Goal: Transaction & Acquisition: Download file/media

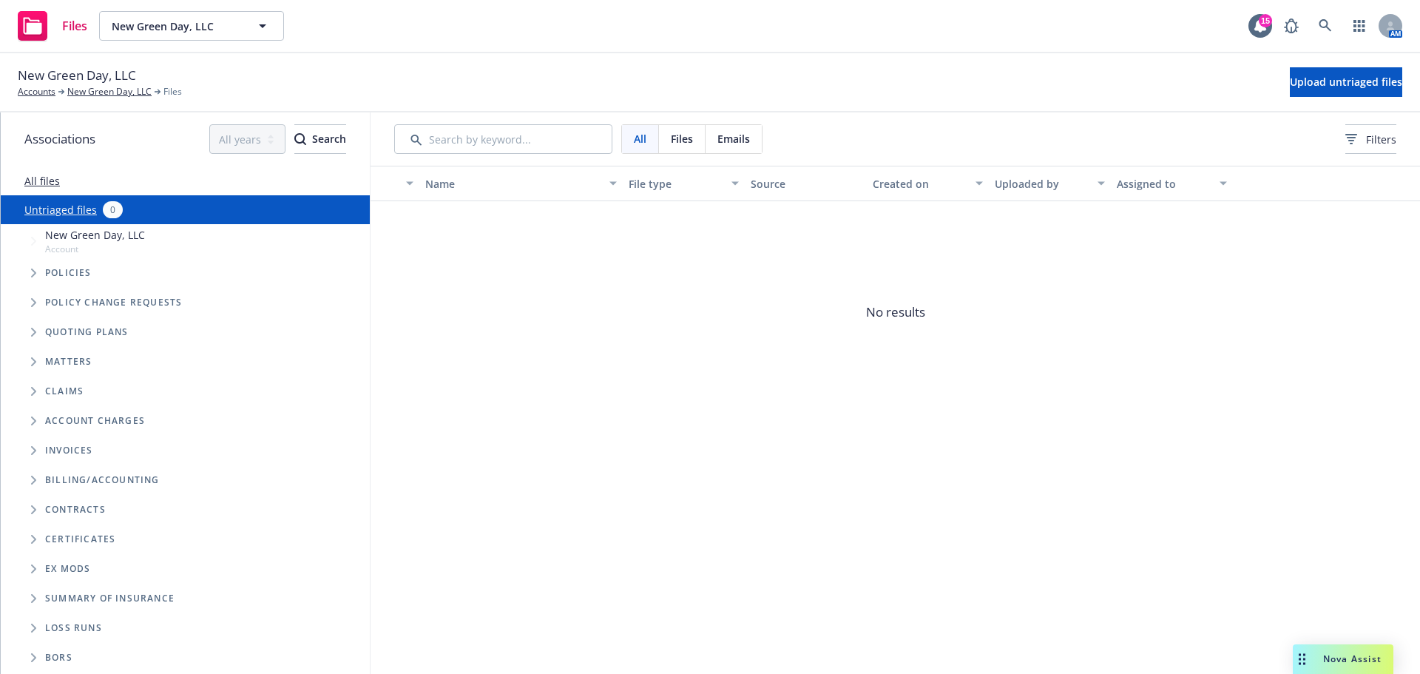
click at [193, 34] on button "New Green Day, LLC" at bounding box center [191, 26] width 185 height 30
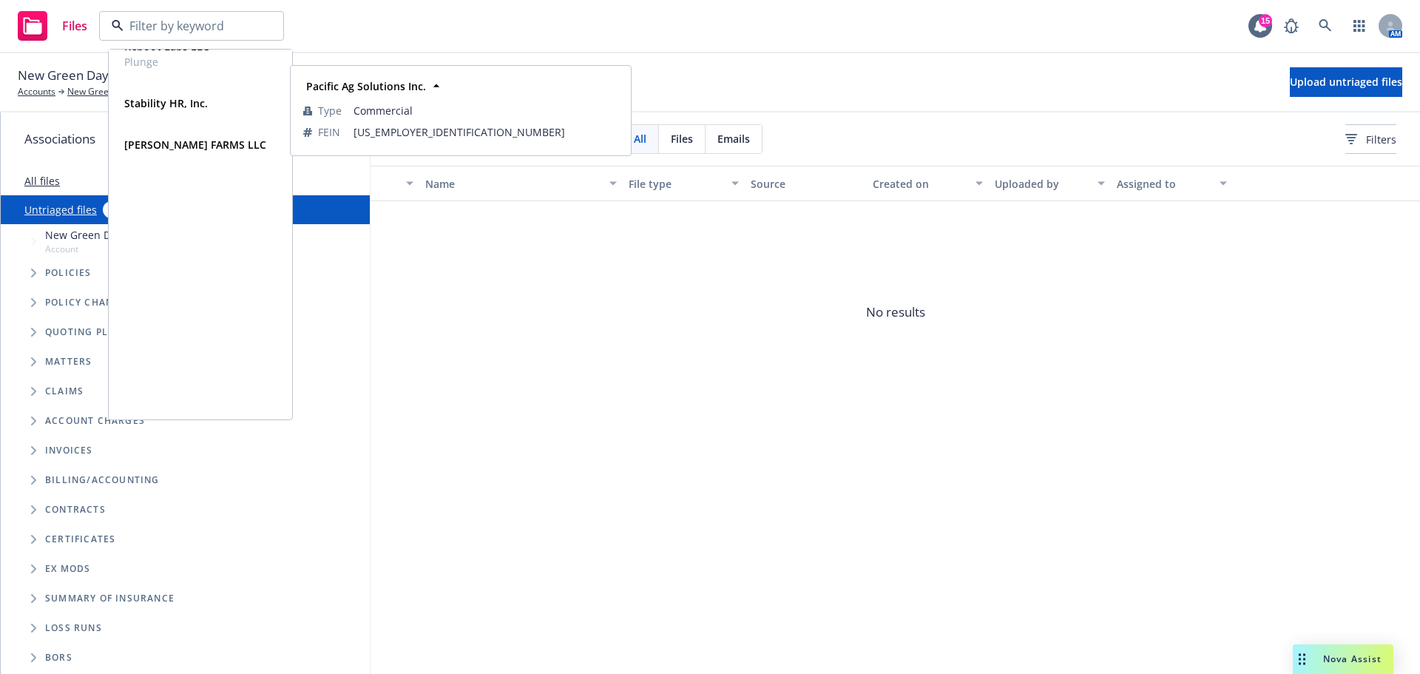
scroll to position [1782, 0]
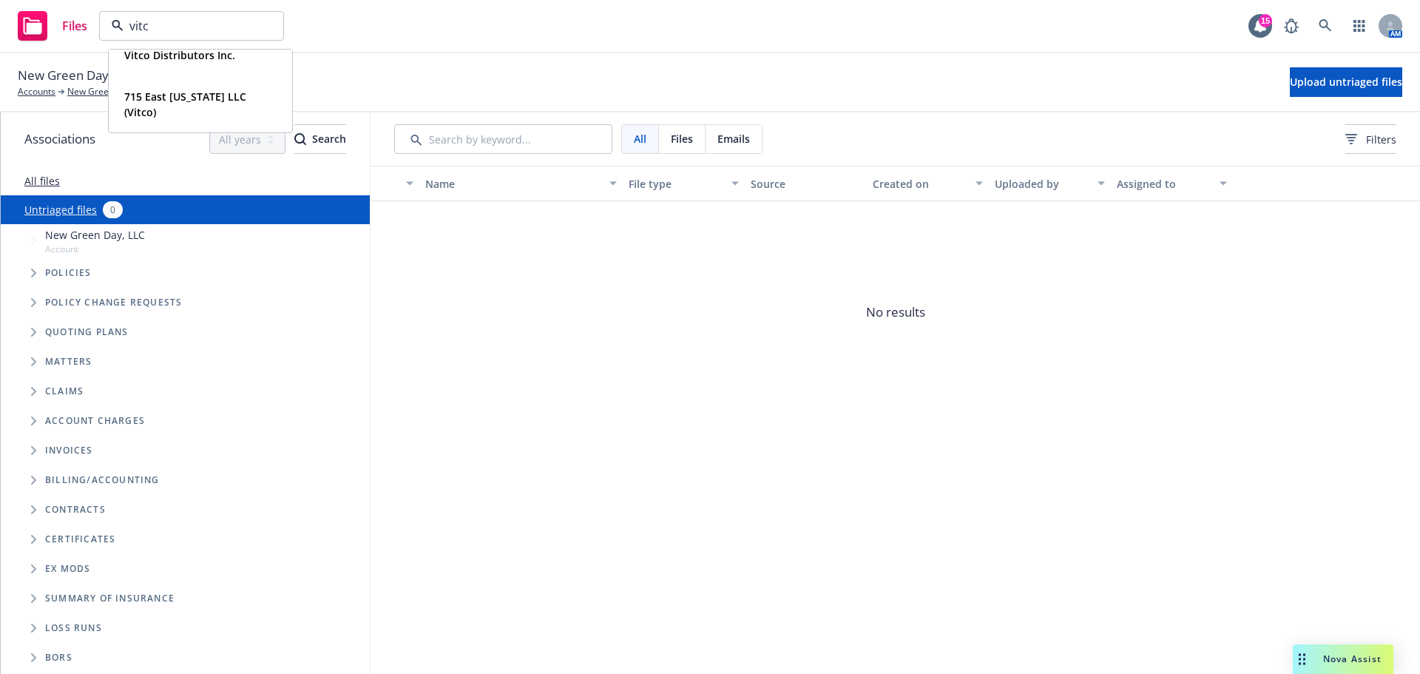
type input "vitco"
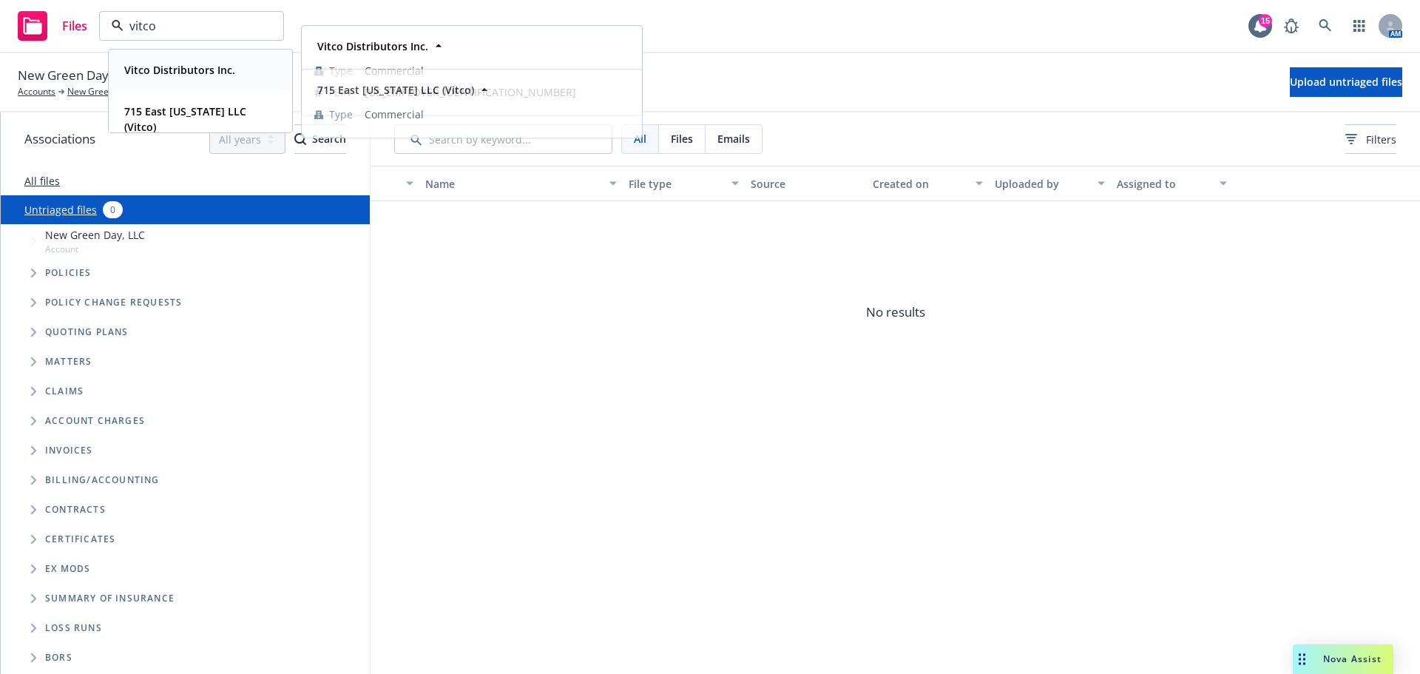
click at [195, 70] on strong "Vitco Distributors Inc." at bounding box center [179, 70] width 111 height 14
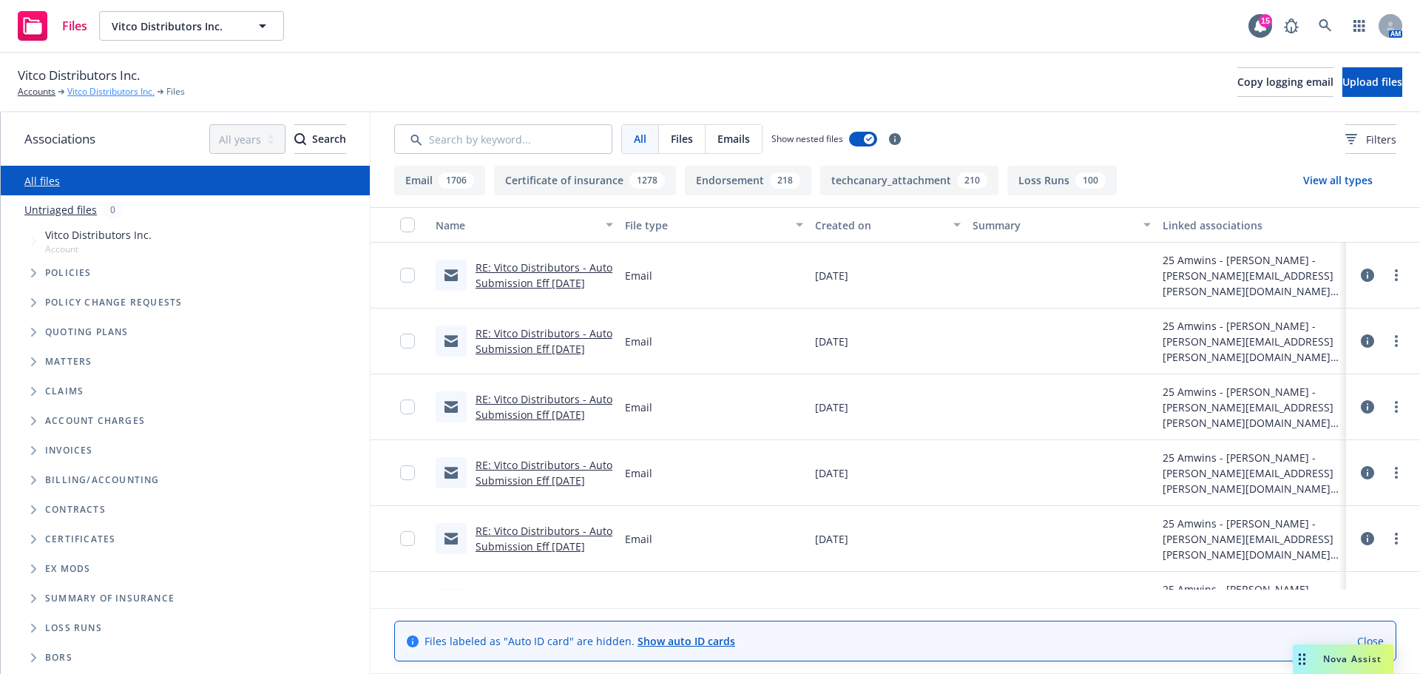
click at [89, 98] on link "Vitco Distributors Inc." at bounding box center [110, 91] width 87 height 13
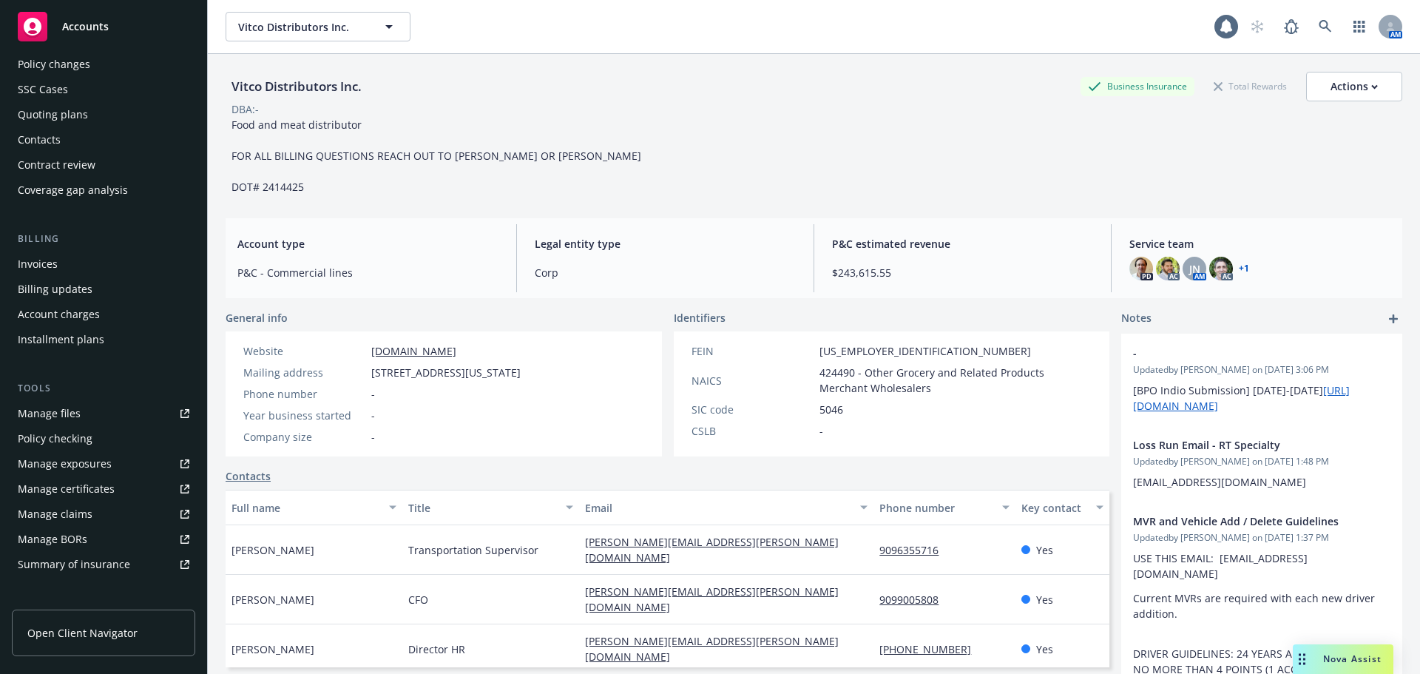
scroll to position [124, 0]
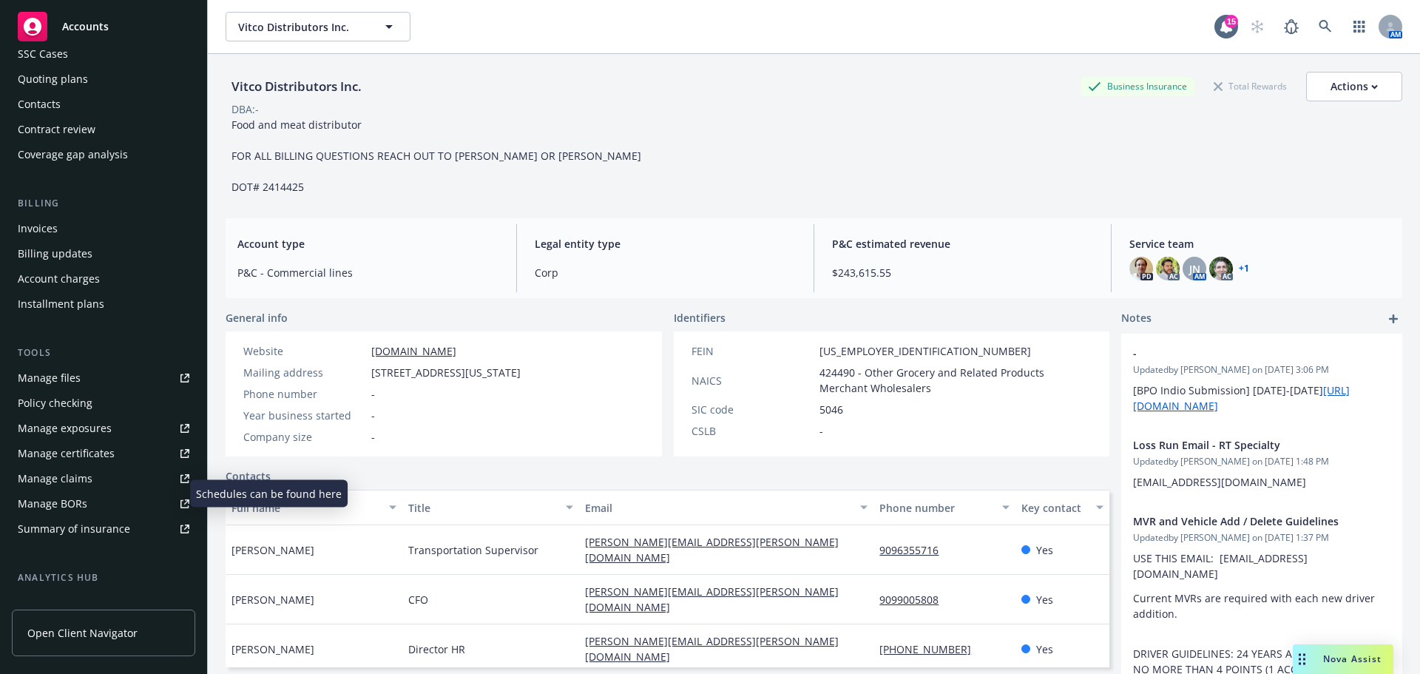
click at [68, 440] on div "Manage exposures" at bounding box center [65, 428] width 94 height 24
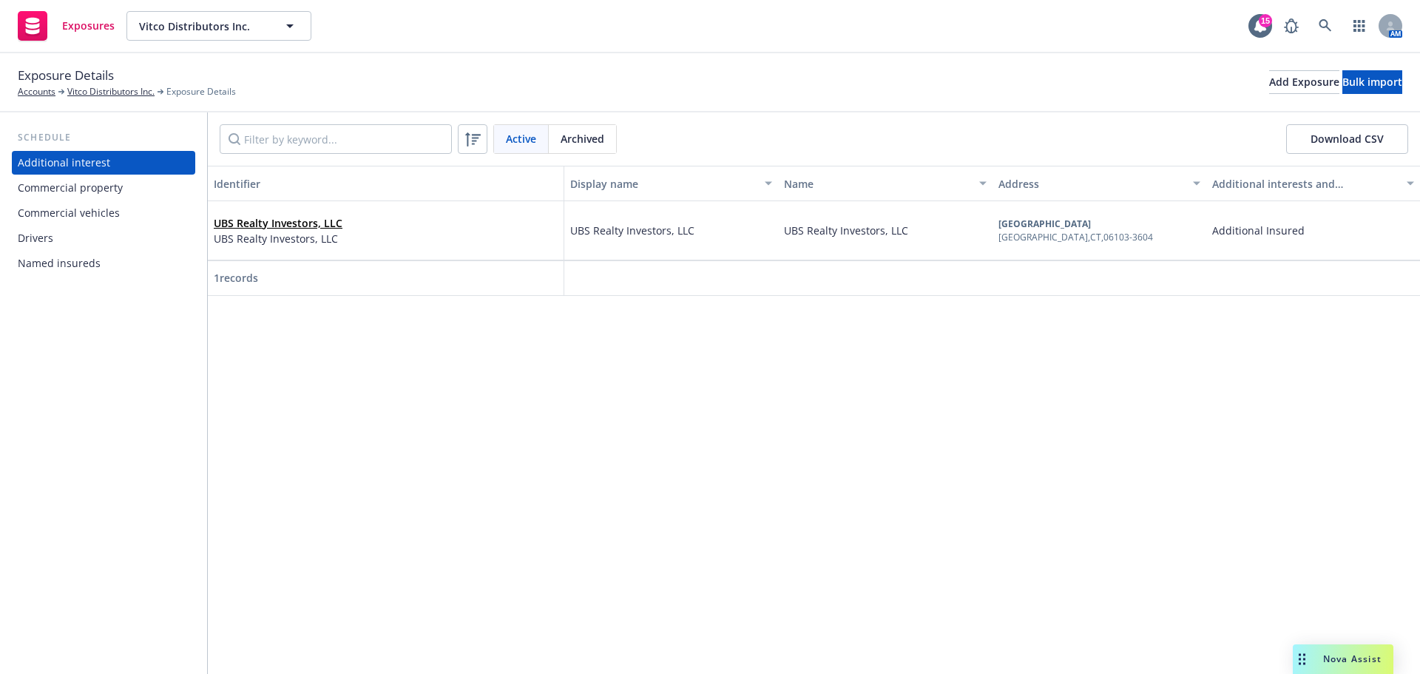
click at [135, 225] on div "Commercial vehicles" at bounding box center [104, 213] width 172 height 24
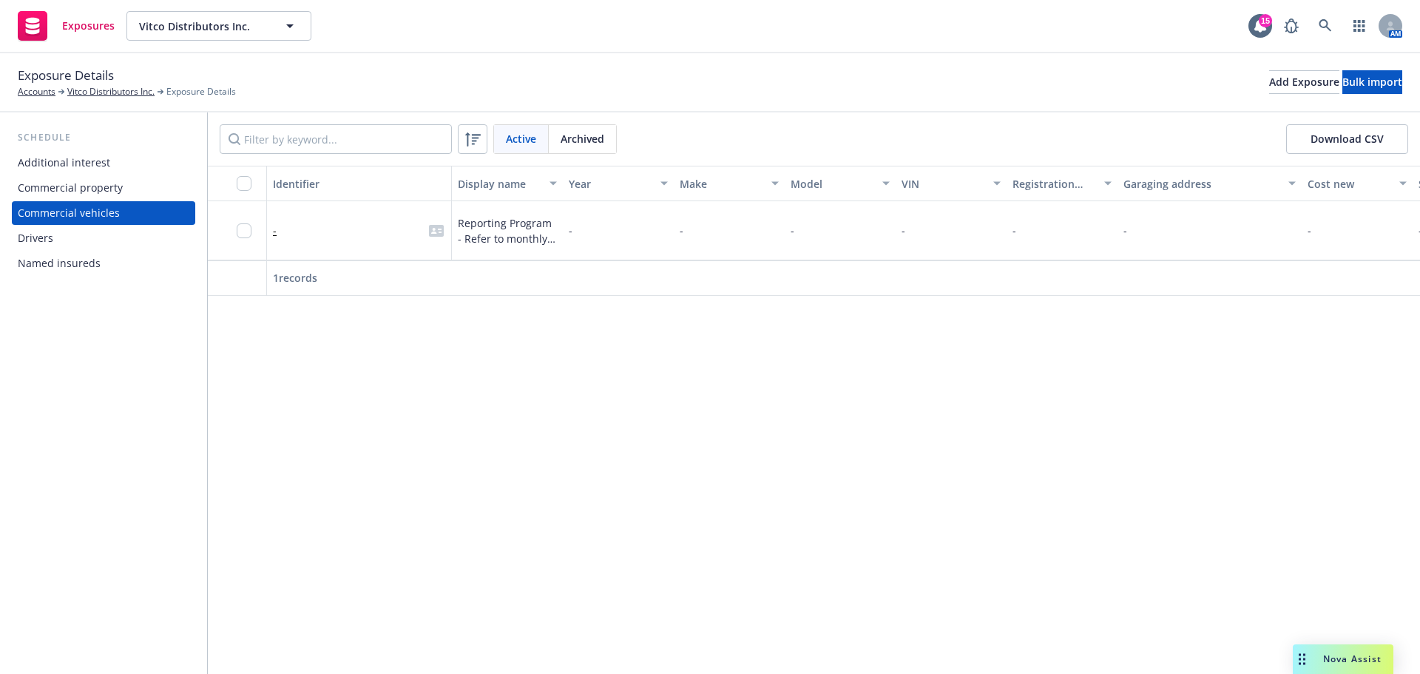
click at [92, 225] on div "Commercial vehicles" at bounding box center [69, 213] width 102 height 24
click at [117, 94] on link "Vitco Distributors Inc." at bounding box center [110, 91] width 87 height 13
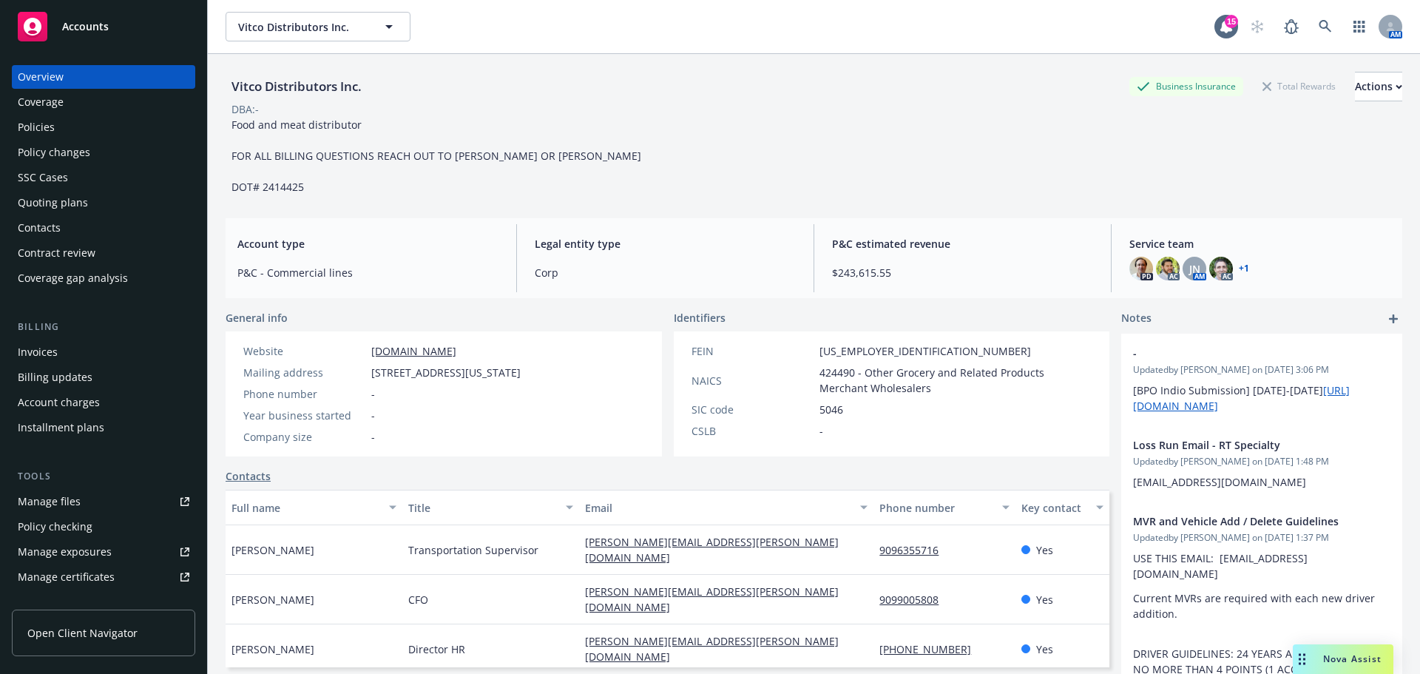
click at [61, 139] on div "Policies" at bounding box center [104, 127] width 172 height 24
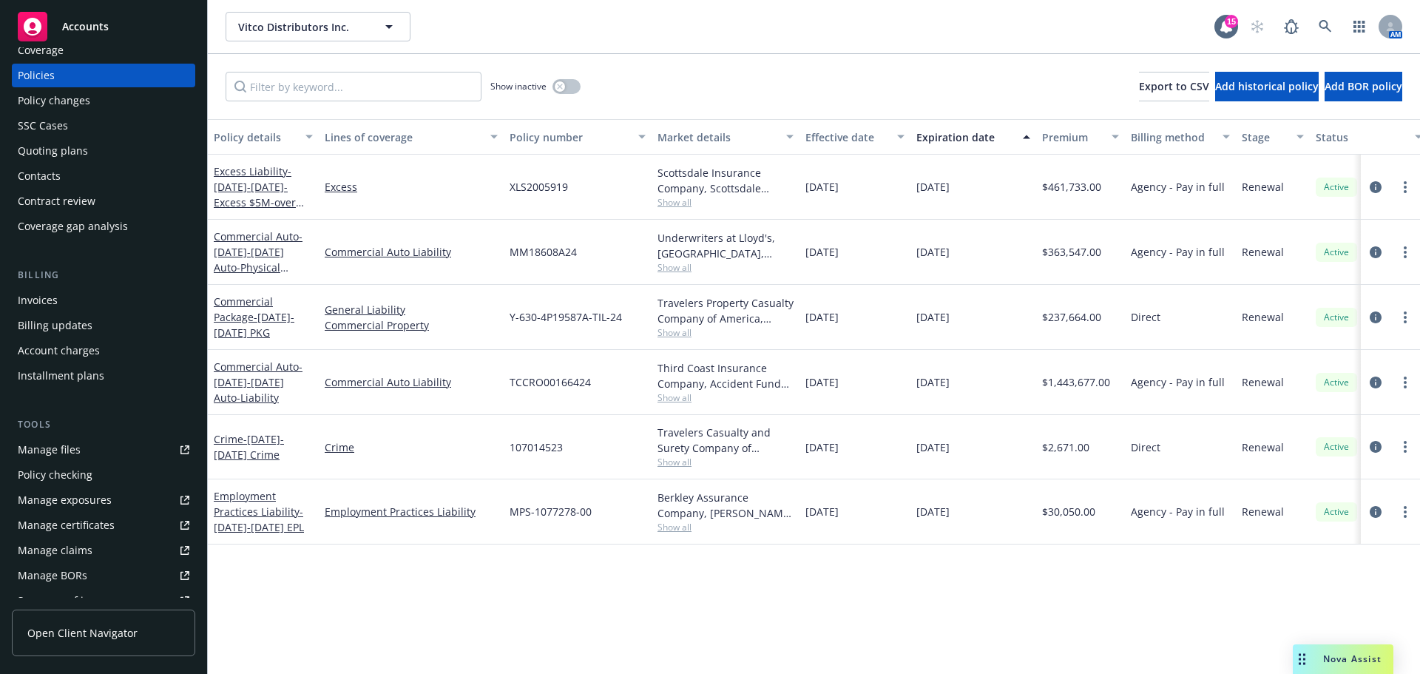
scroll to position [124, 0]
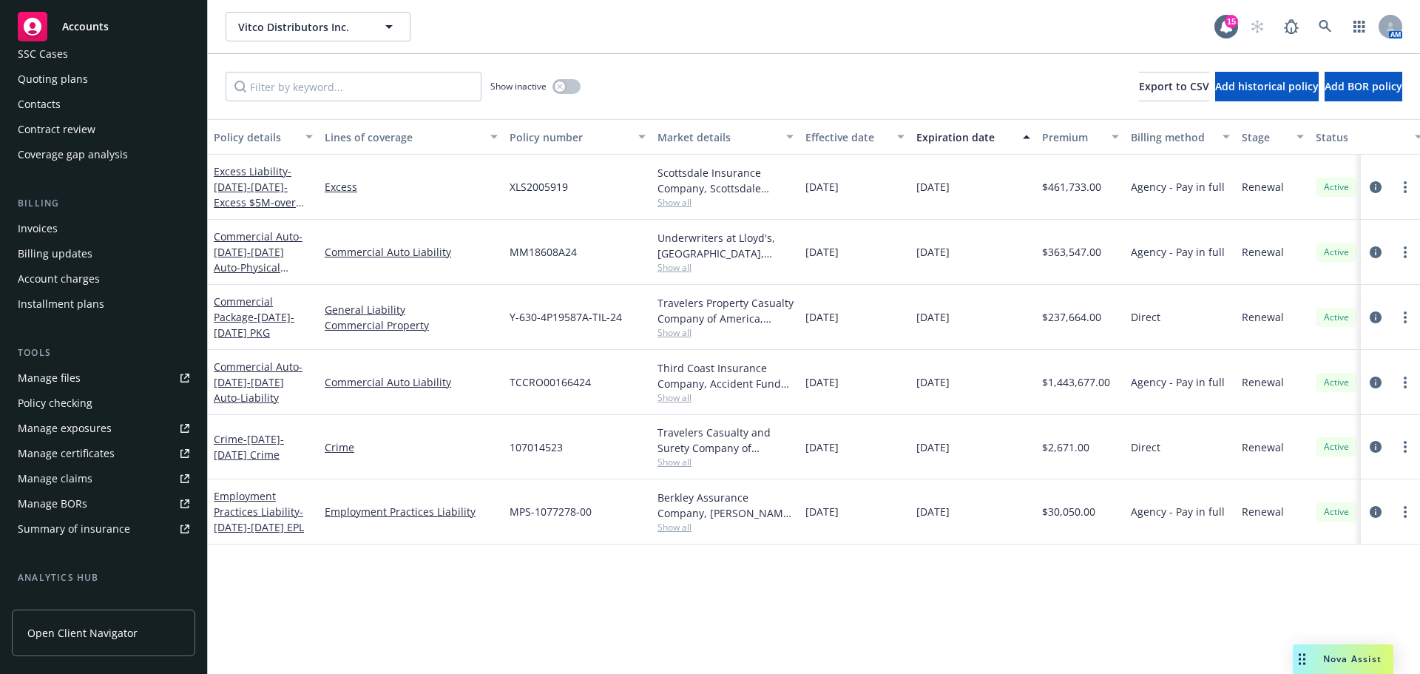
click at [96, 390] on link "Manage files" at bounding box center [103, 378] width 183 height 24
click at [257, 388] on link "Commercial Auto - 2024-2025 Auto-Liability" at bounding box center [258, 381] width 89 height 45
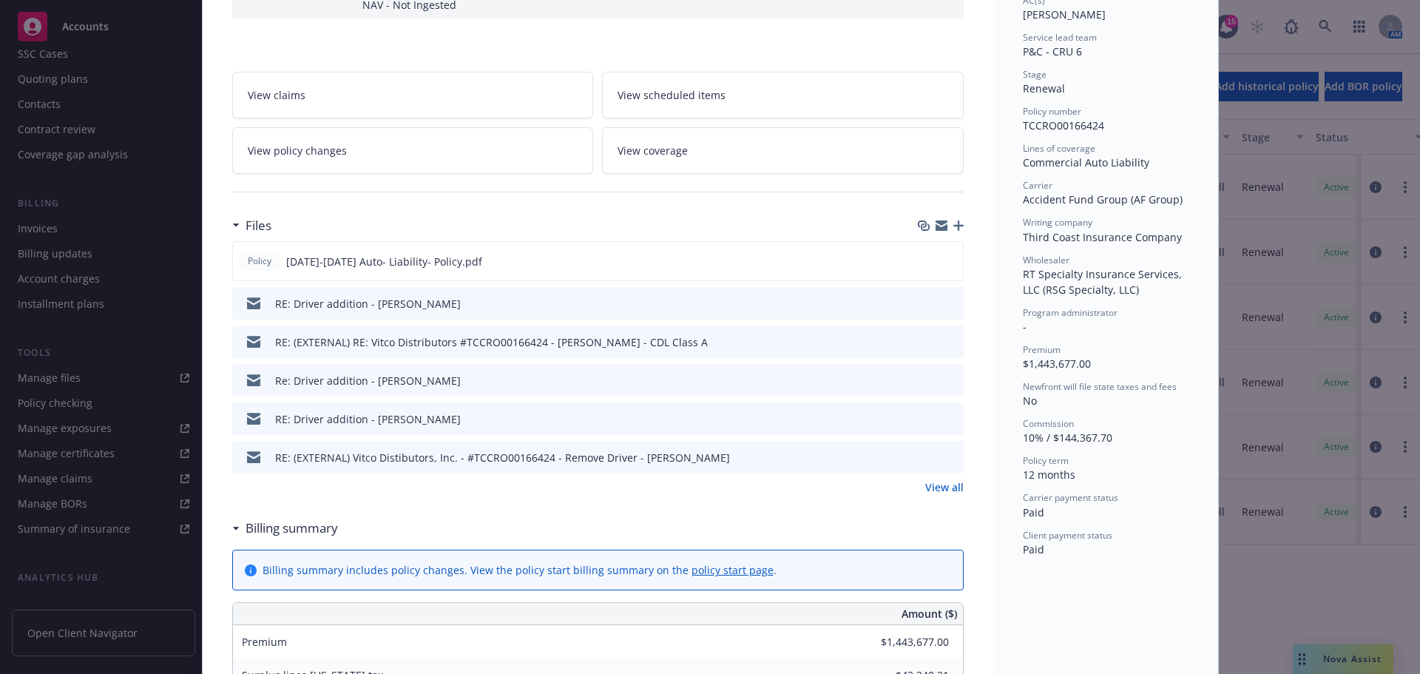
scroll to position [370, 0]
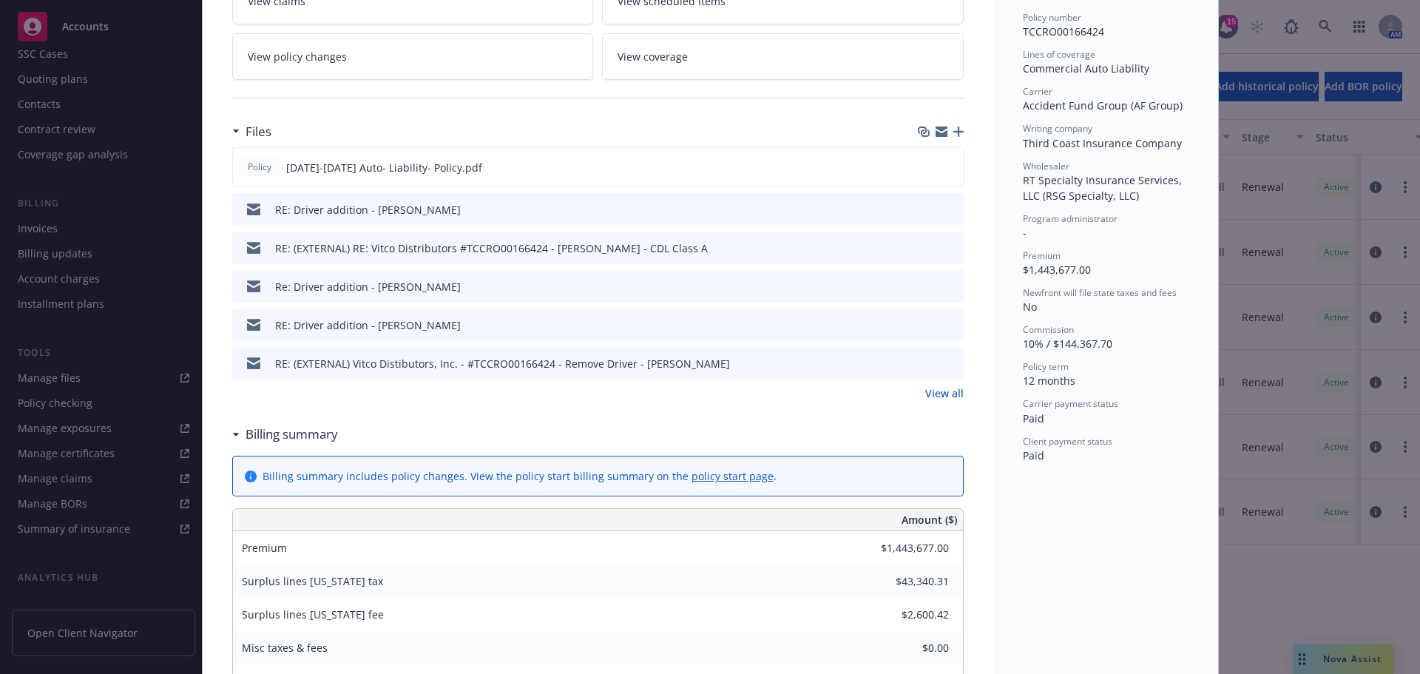
click at [939, 401] on link "View all" at bounding box center [944, 393] width 38 height 16
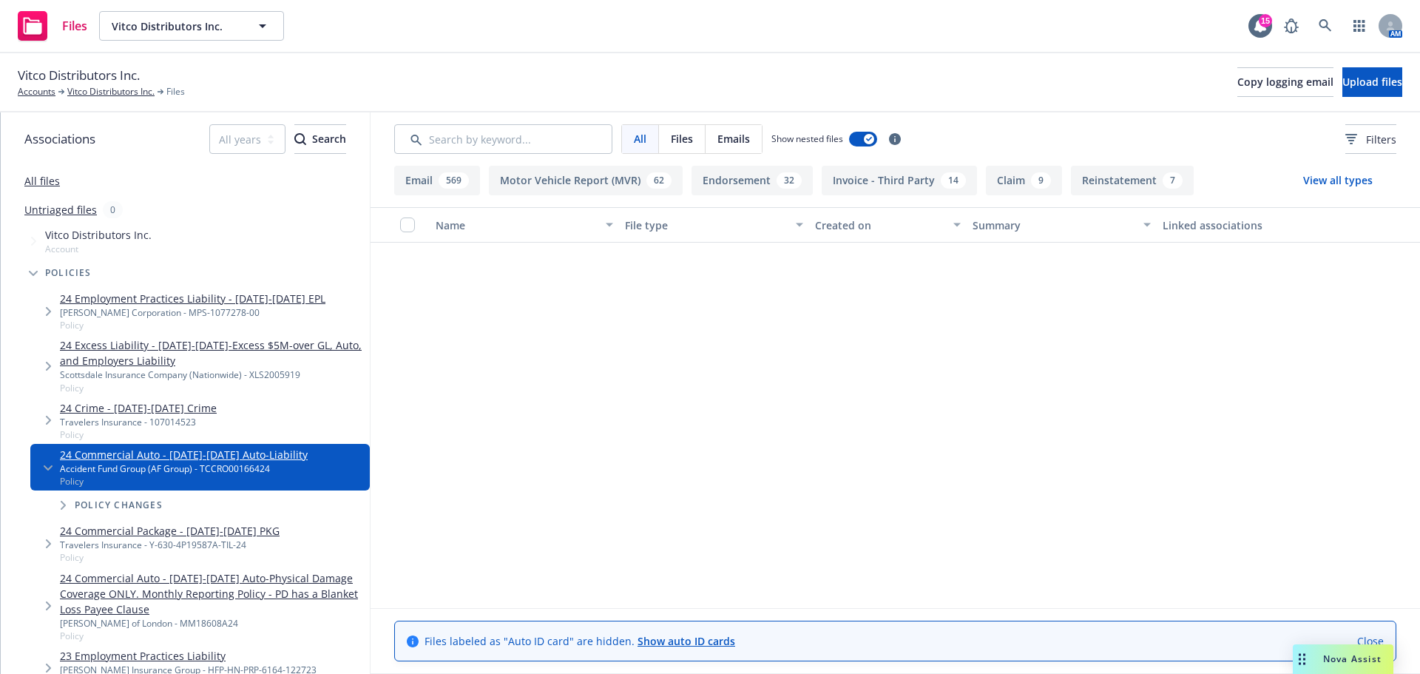
scroll to position [3575, 0]
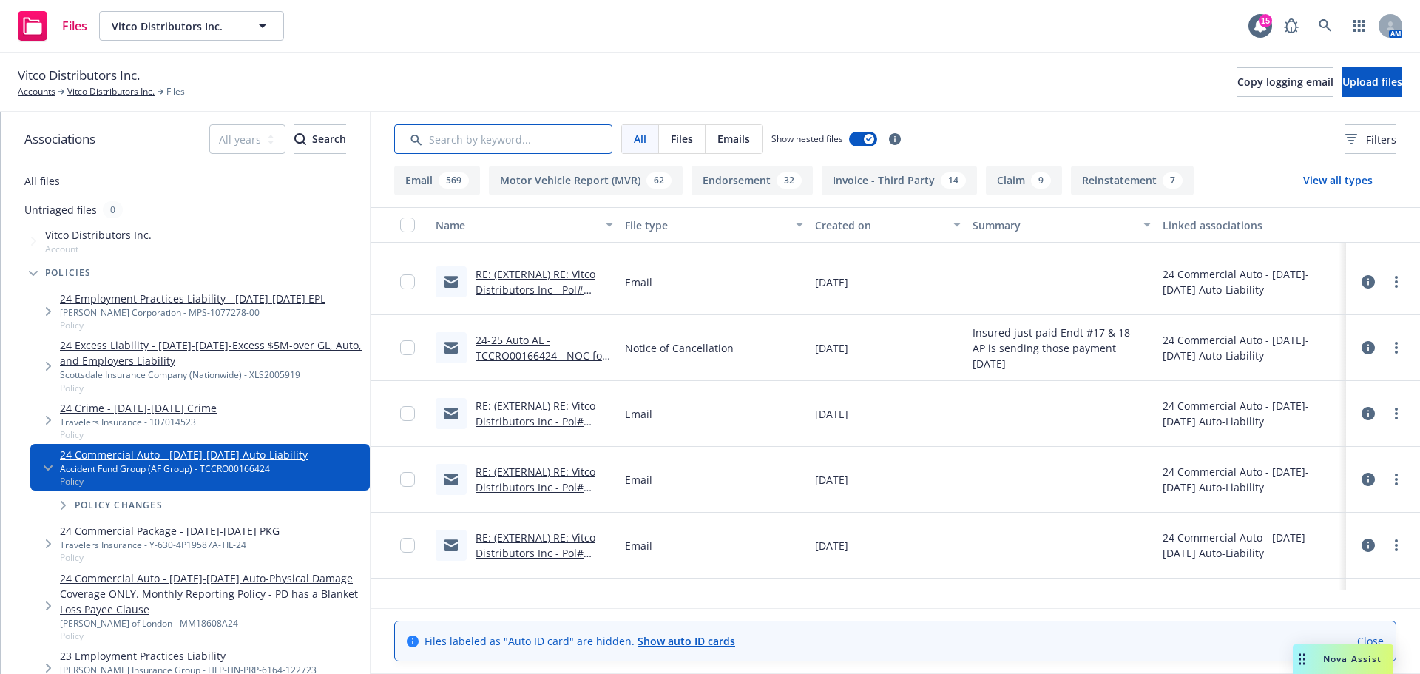
click at [525, 152] on input "Search by keyword..." at bounding box center [503, 139] width 218 height 30
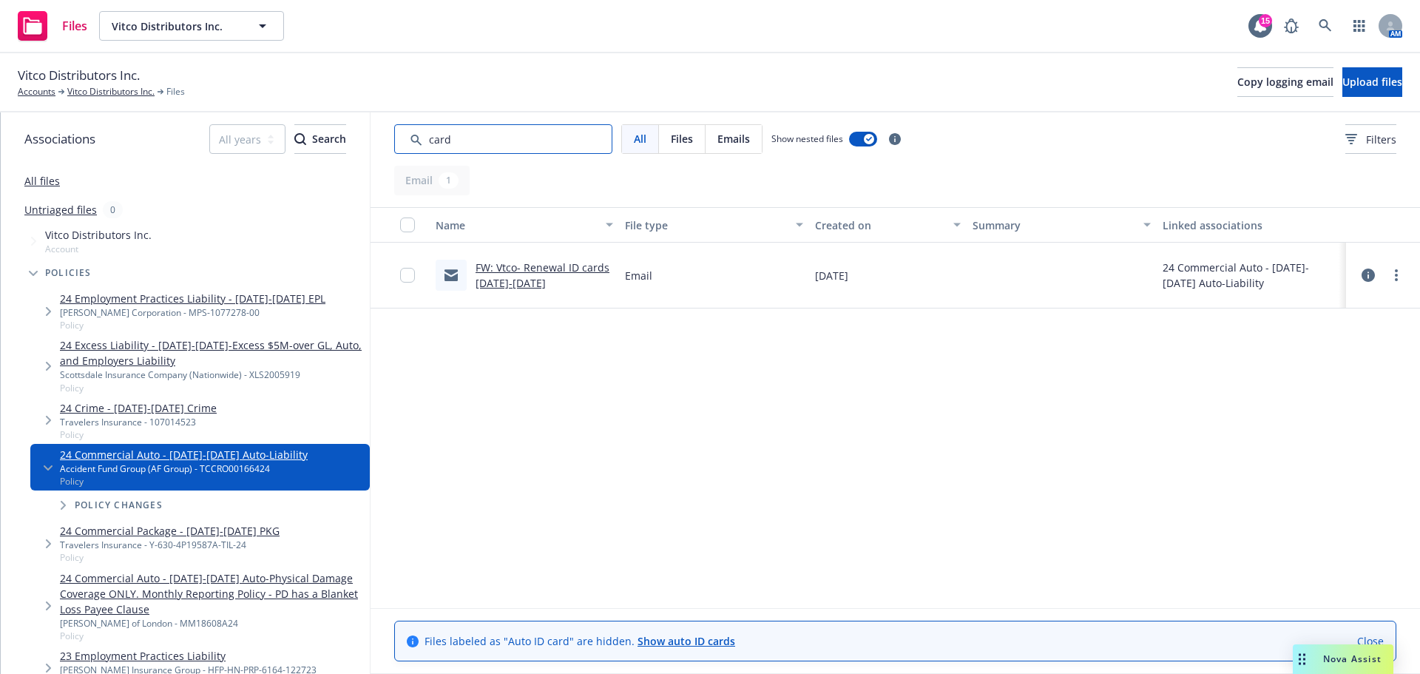
scroll to position [0, 0]
click at [550, 289] on link "FW: Vtco- Renewal ID cards [DATE]-[DATE]" at bounding box center [543, 275] width 134 height 30
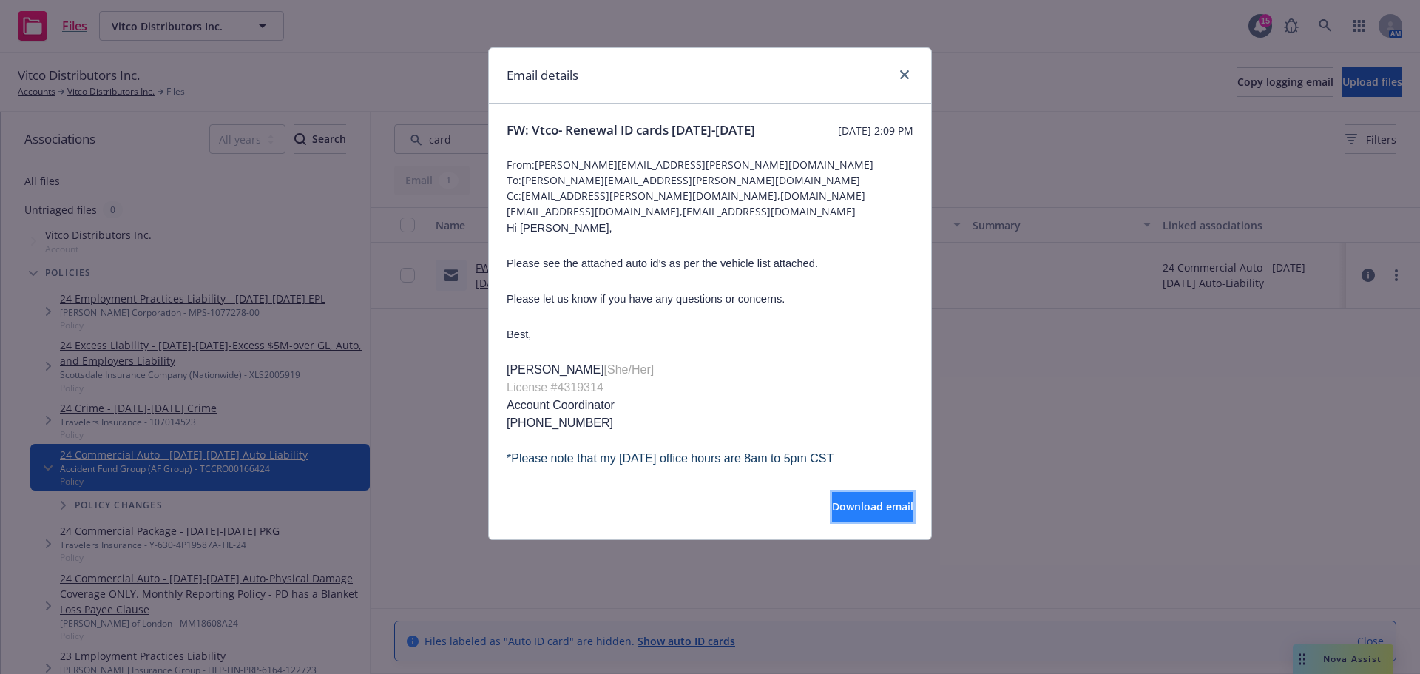
click at [857, 504] on button "Download email" at bounding box center [872, 507] width 81 height 30
click at [907, 75] on link "close" at bounding box center [905, 75] width 18 height 18
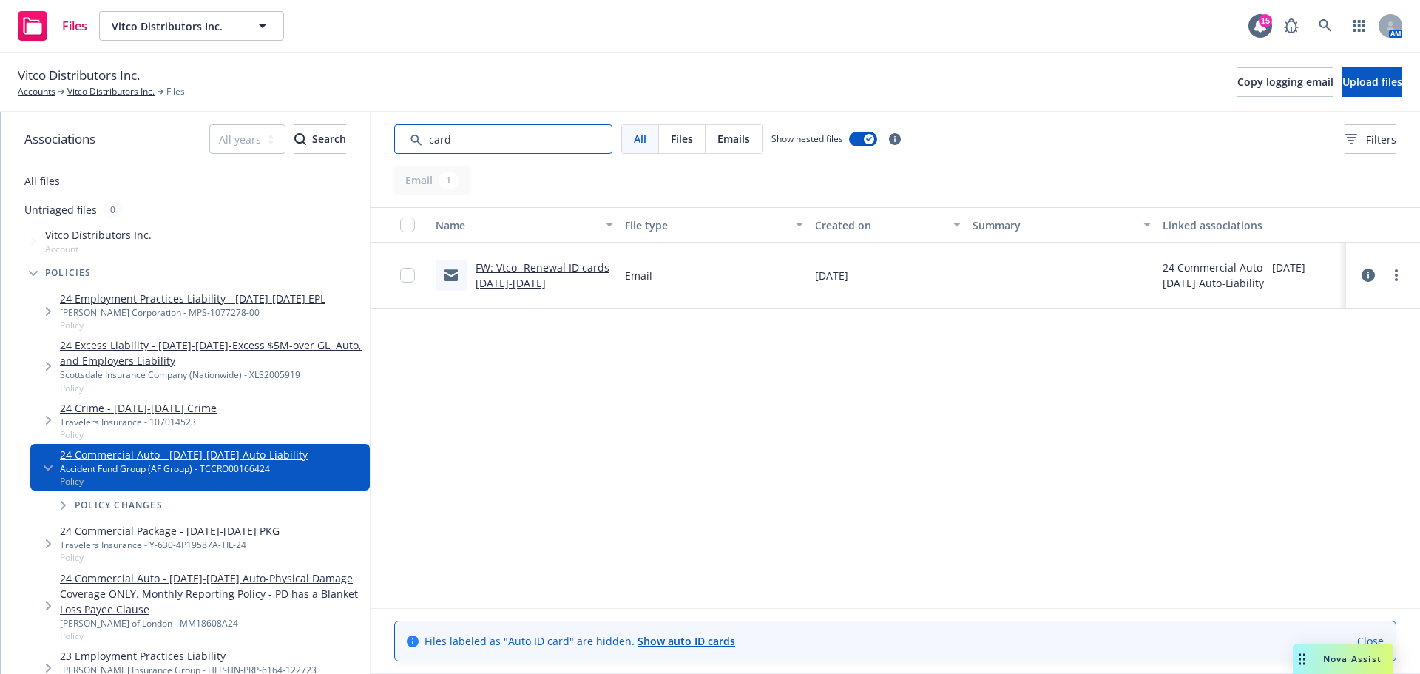
drag, startPoint x: 481, startPoint y: 149, endPoint x: 377, endPoint y: 125, distance: 106.4
click at [359, 129] on div "Associations All years 2027 2026 2025 2024 2023 2022 2021 2020 2019 2018 2017 2…" at bounding box center [710, 392] width 1419 height 561
type input "i"
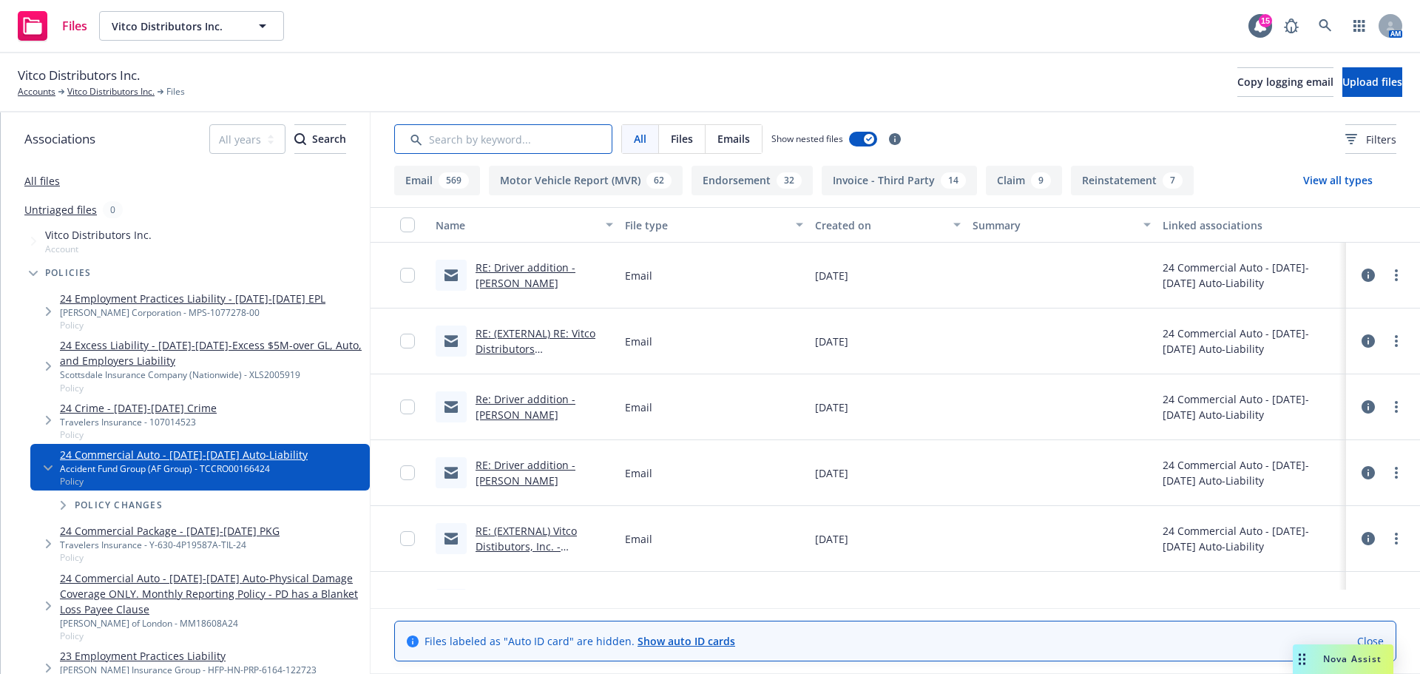
click at [470, 151] on input "Search by keyword..." at bounding box center [503, 139] width 218 height 30
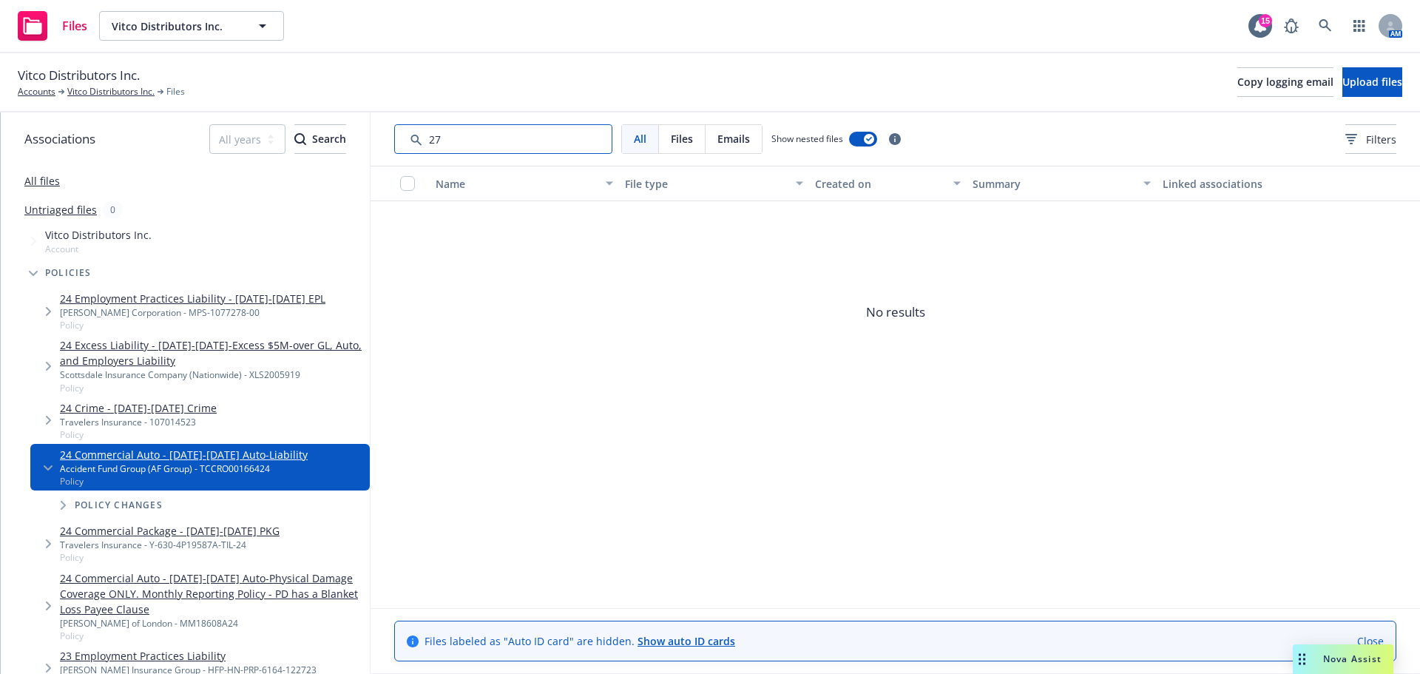
type input "2"
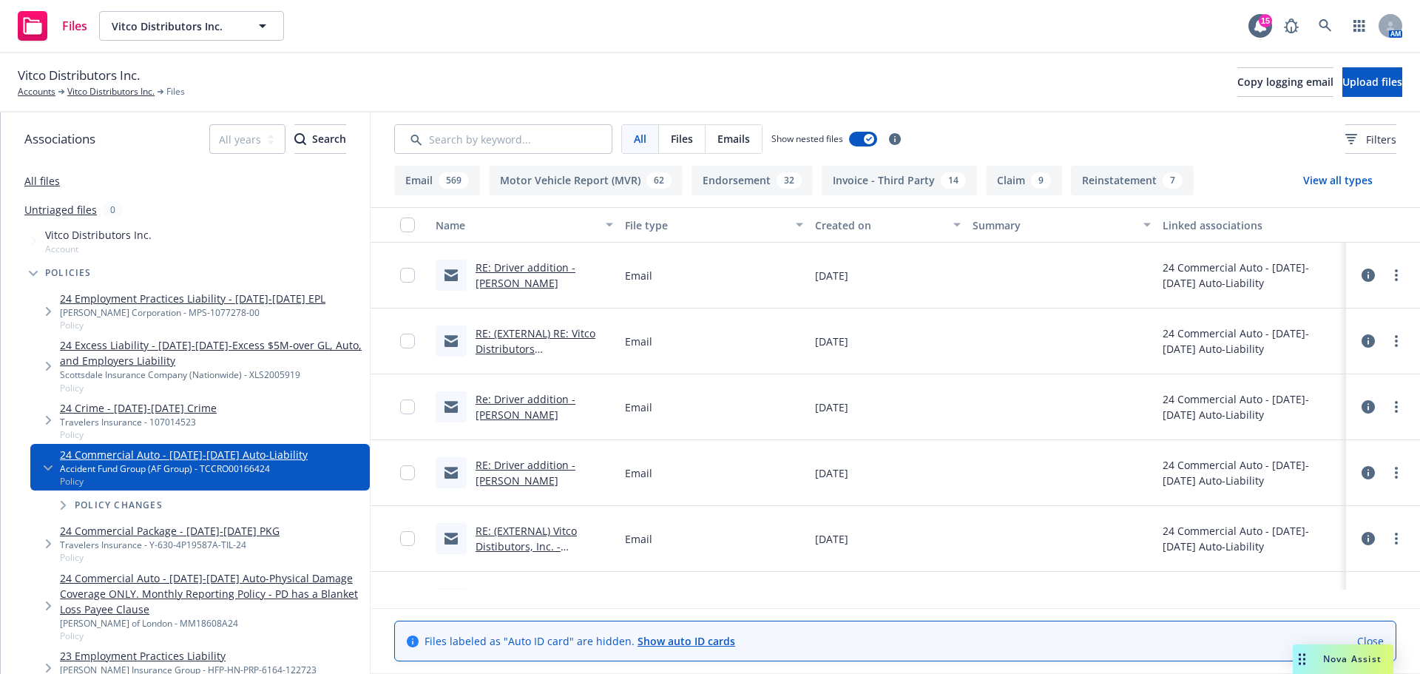
click at [229, 604] on link "24 Commercial Auto - 2024-2025 Auto-Physical Damage Coverage ONLY. Monthly Repo…" at bounding box center [212, 593] width 304 height 47
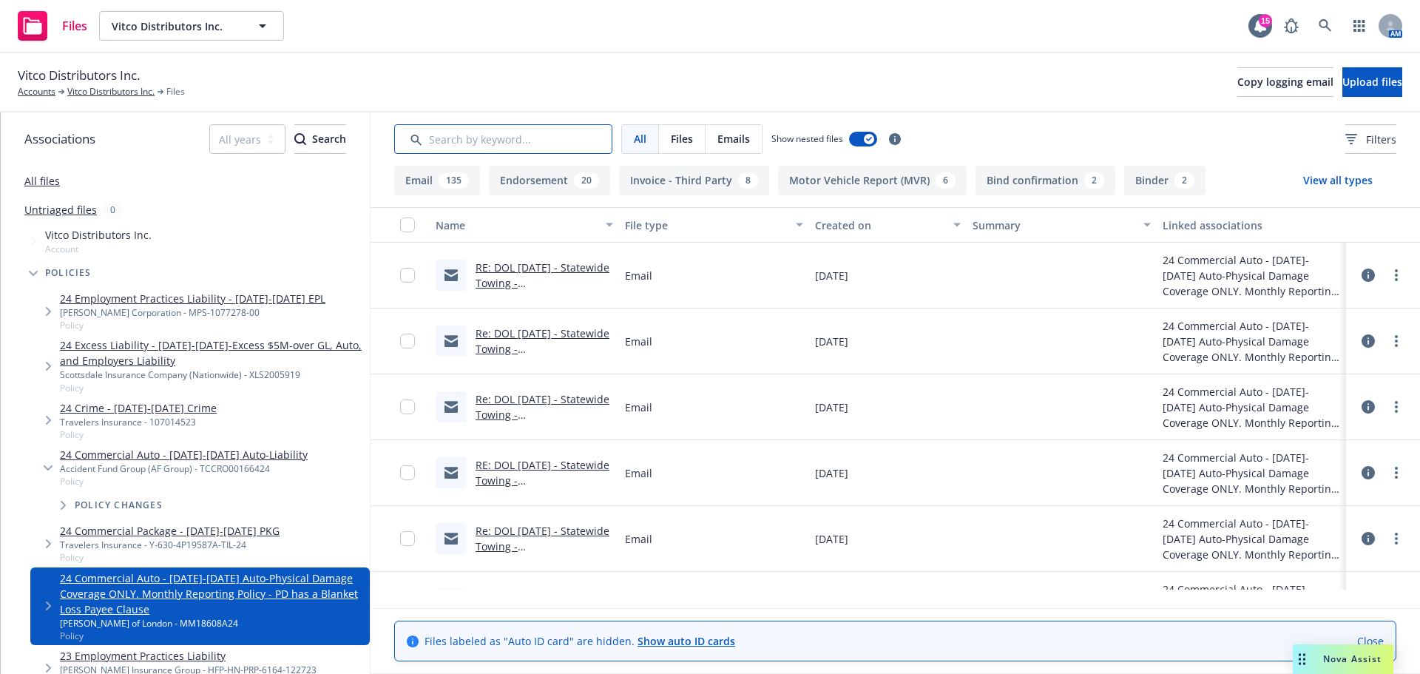
click at [482, 151] on input "Search by keyword..." at bounding box center [503, 139] width 218 height 30
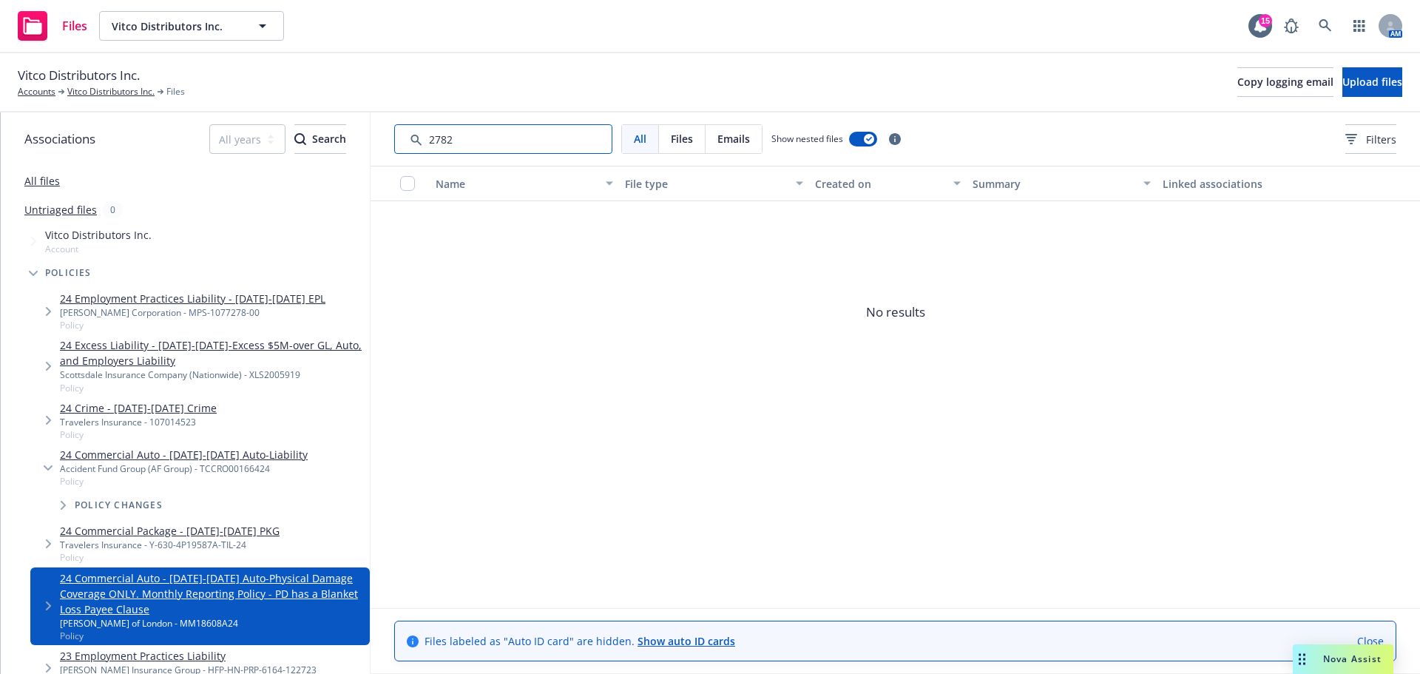
type input "2782"
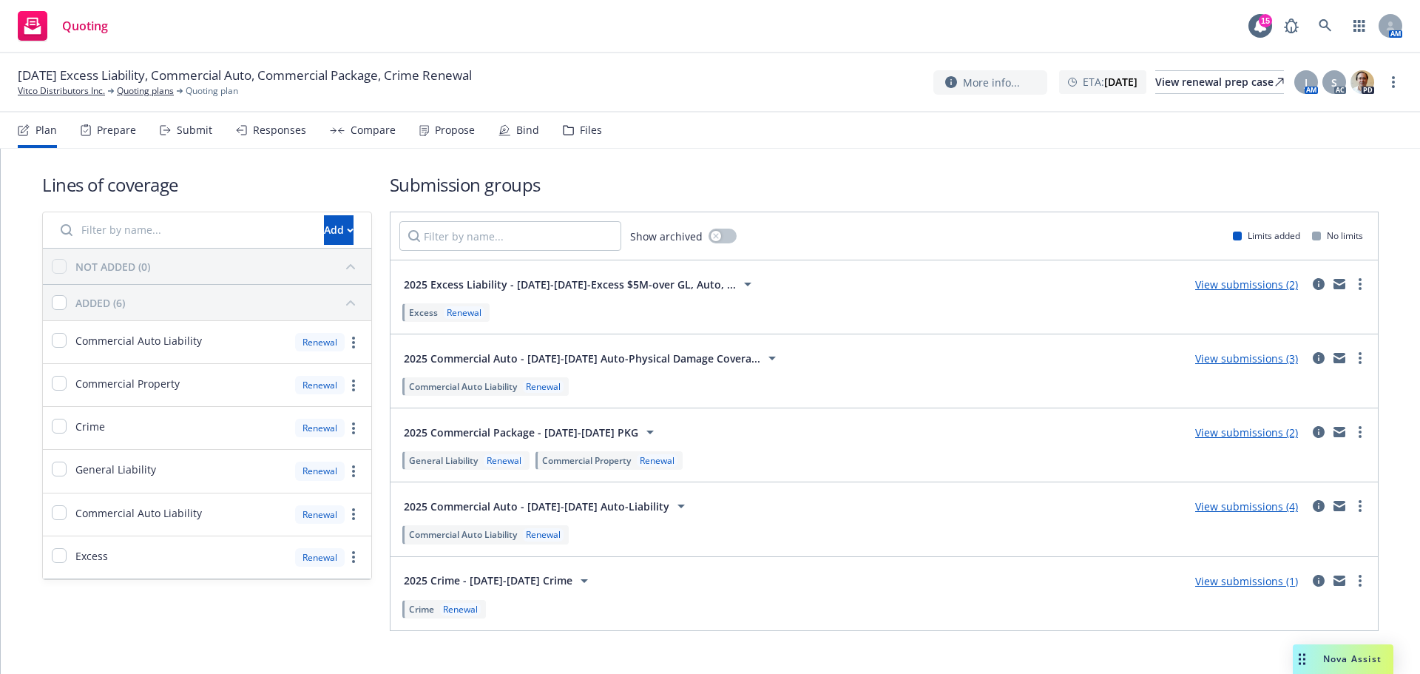
click at [602, 136] on div "Files" at bounding box center [591, 130] width 22 height 12
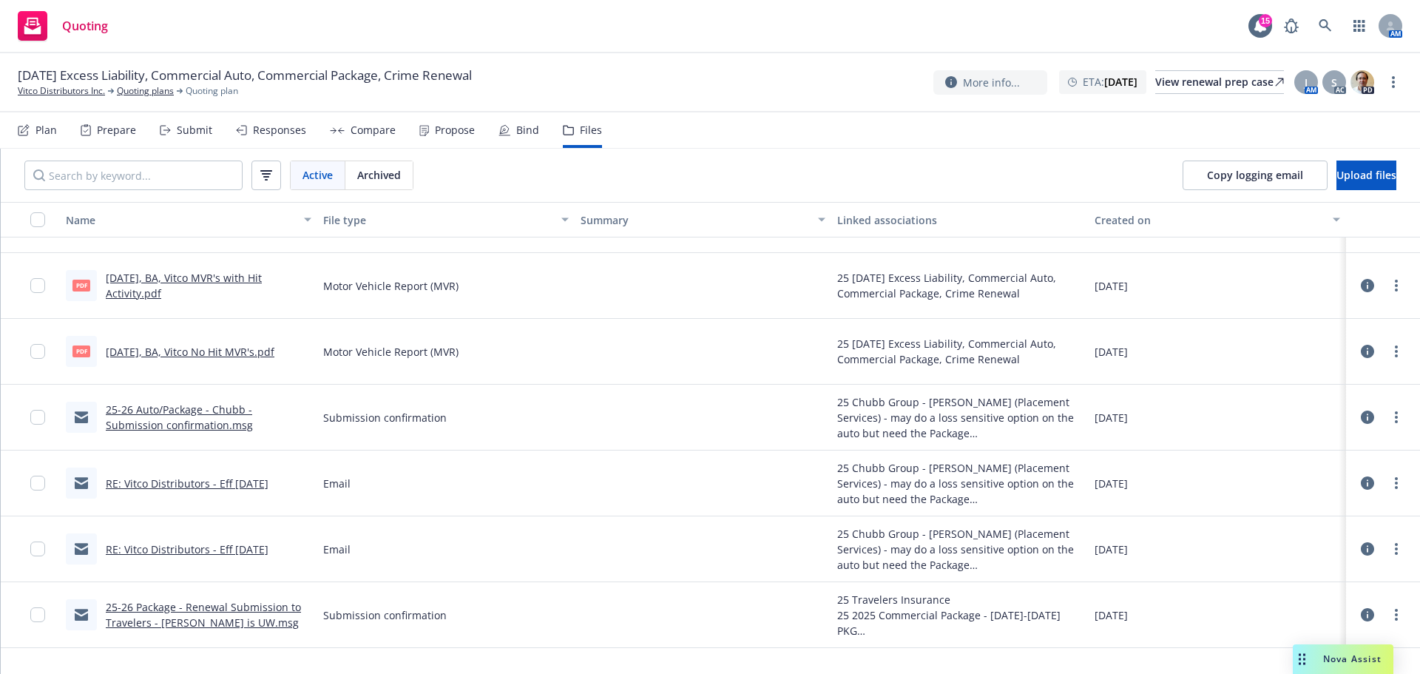
scroll to position [2928, 0]
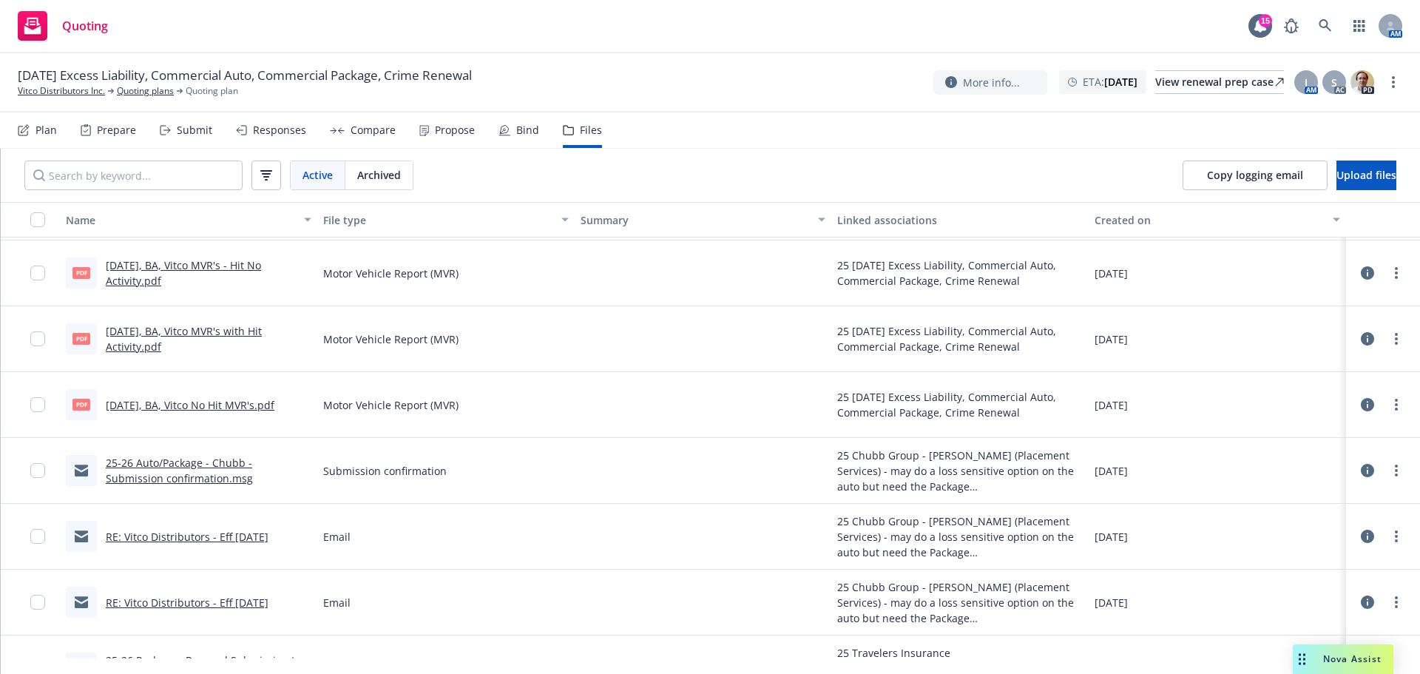
click at [203, 485] on link "25-26 Auto/Package - Chubb - Submission confirmation.msg" at bounding box center [179, 471] width 147 height 30
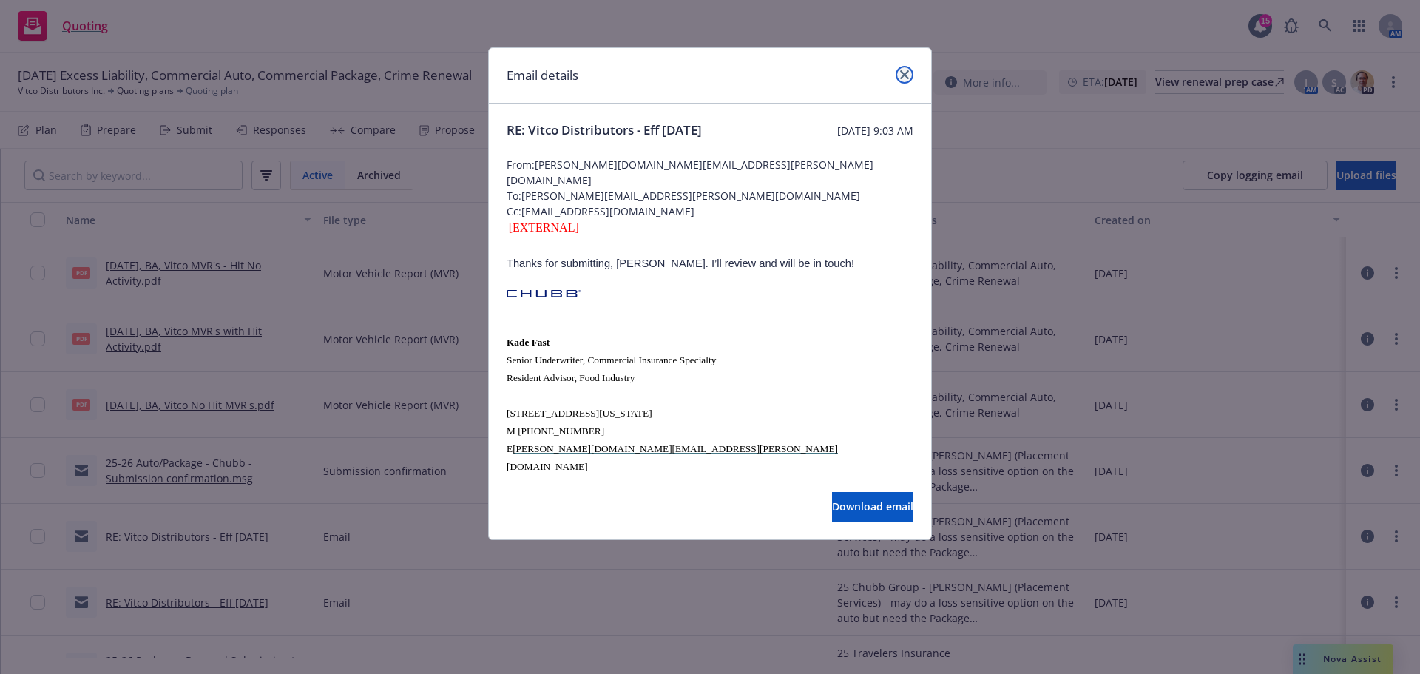
click at [902, 75] on icon "close" at bounding box center [904, 74] width 9 height 9
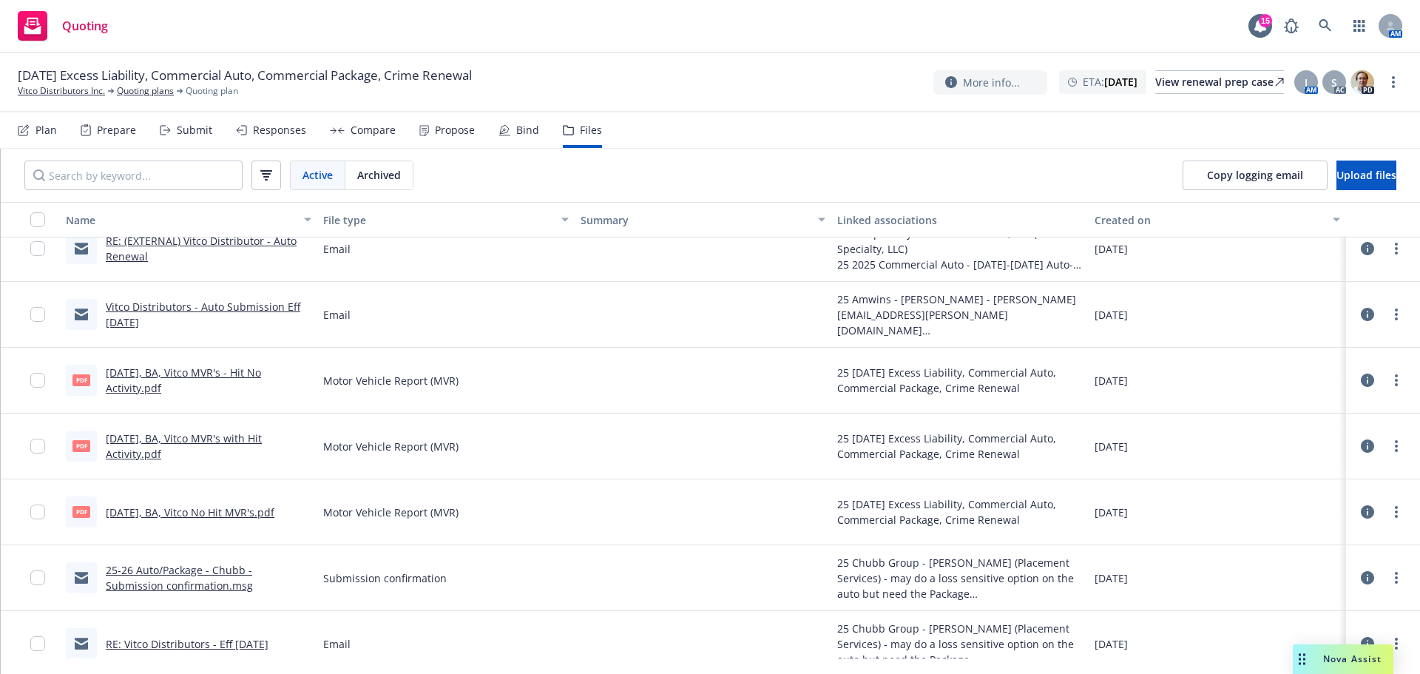
scroll to position [2681, 0]
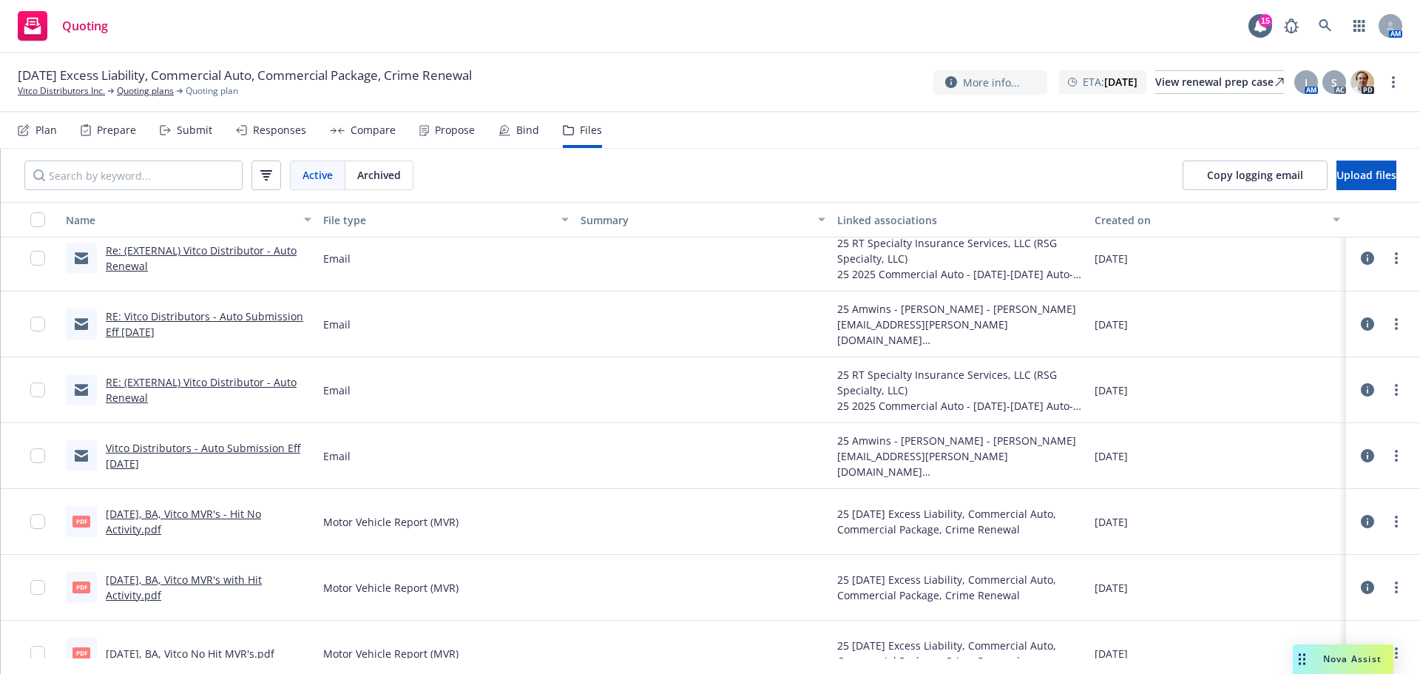
click at [187, 470] on link "Vitco Distributors - Auto Submission Eff 11/29/2025" at bounding box center [203, 456] width 195 height 30
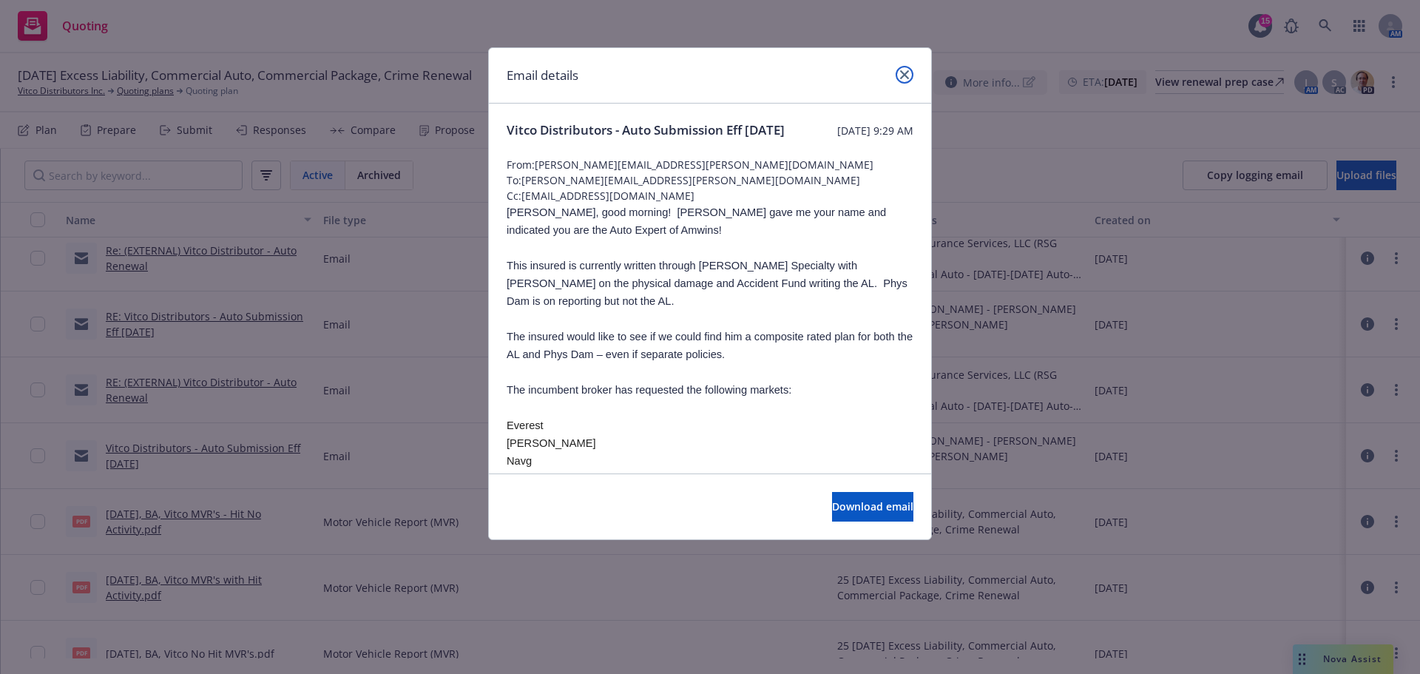
click at [902, 75] on icon "close" at bounding box center [904, 74] width 9 height 9
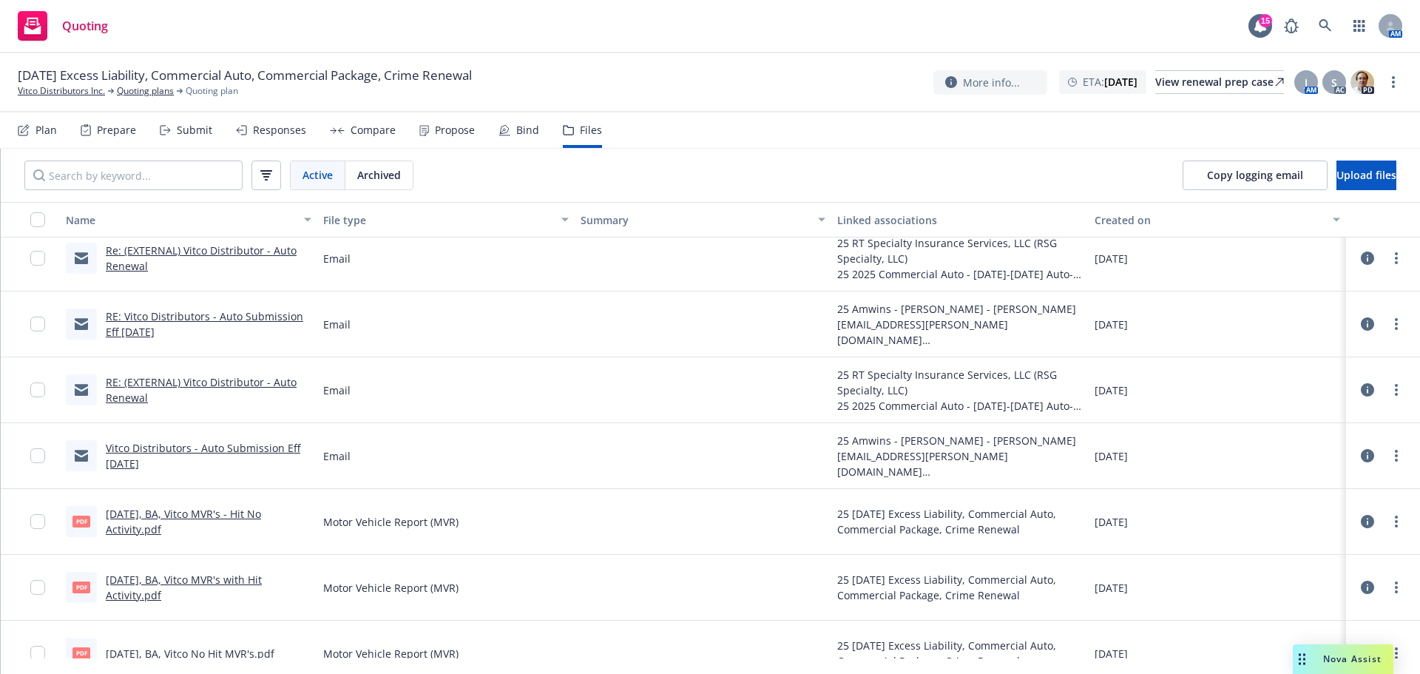
click at [113, 470] on link "Vitco Distributors - Auto Submission Eff 11/29/2025" at bounding box center [203, 456] width 195 height 30
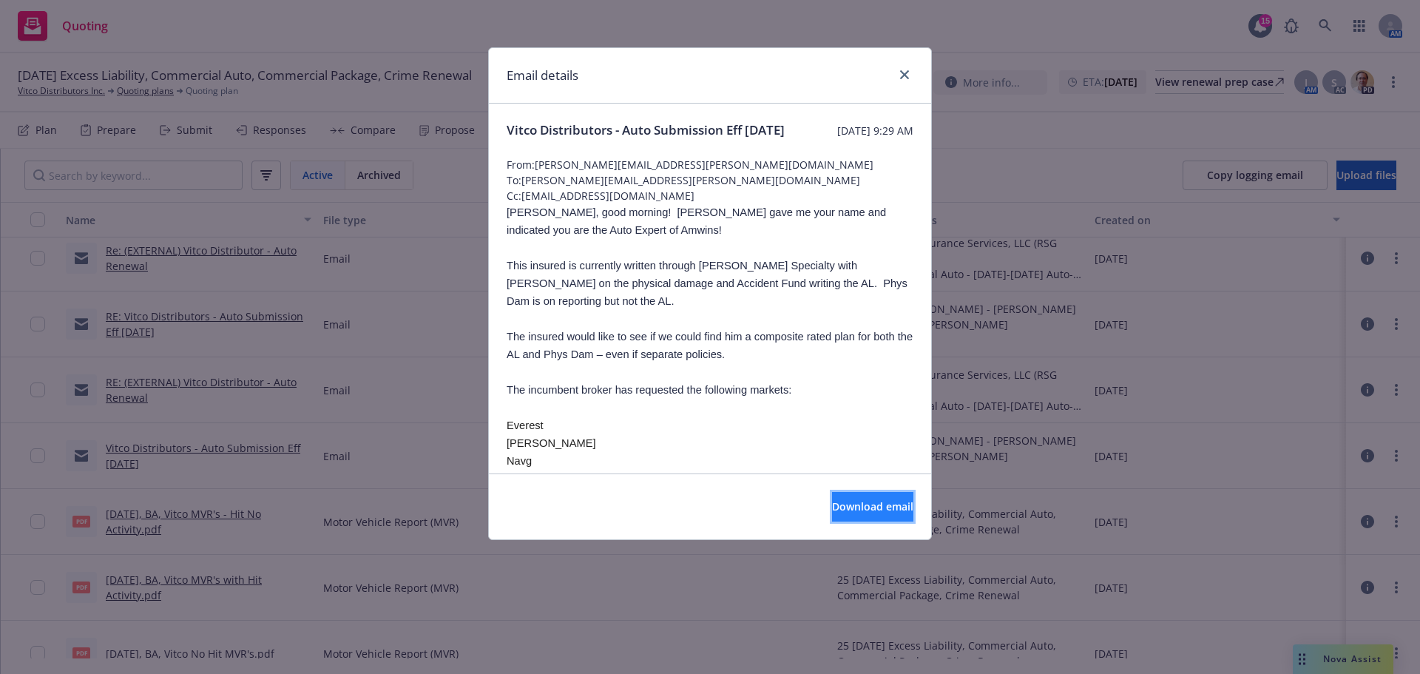
click at [832, 511] on span "Download email" at bounding box center [872, 506] width 81 height 14
click at [976, 30] on div "Email details Vitco Distributors - Auto Submission Eff 11/29/2025 Tuesday, Sept…" at bounding box center [710, 337] width 1420 height 674
drag, startPoint x: 913, startPoint y: 89, endPoint x: 904, endPoint y: 89, distance: 8.9
click at [910, 89] on div "Email details" at bounding box center [710, 75] width 442 height 55
click at [907, 66] on div "Email details" at bounding box center [710, 75] width 442 height 55
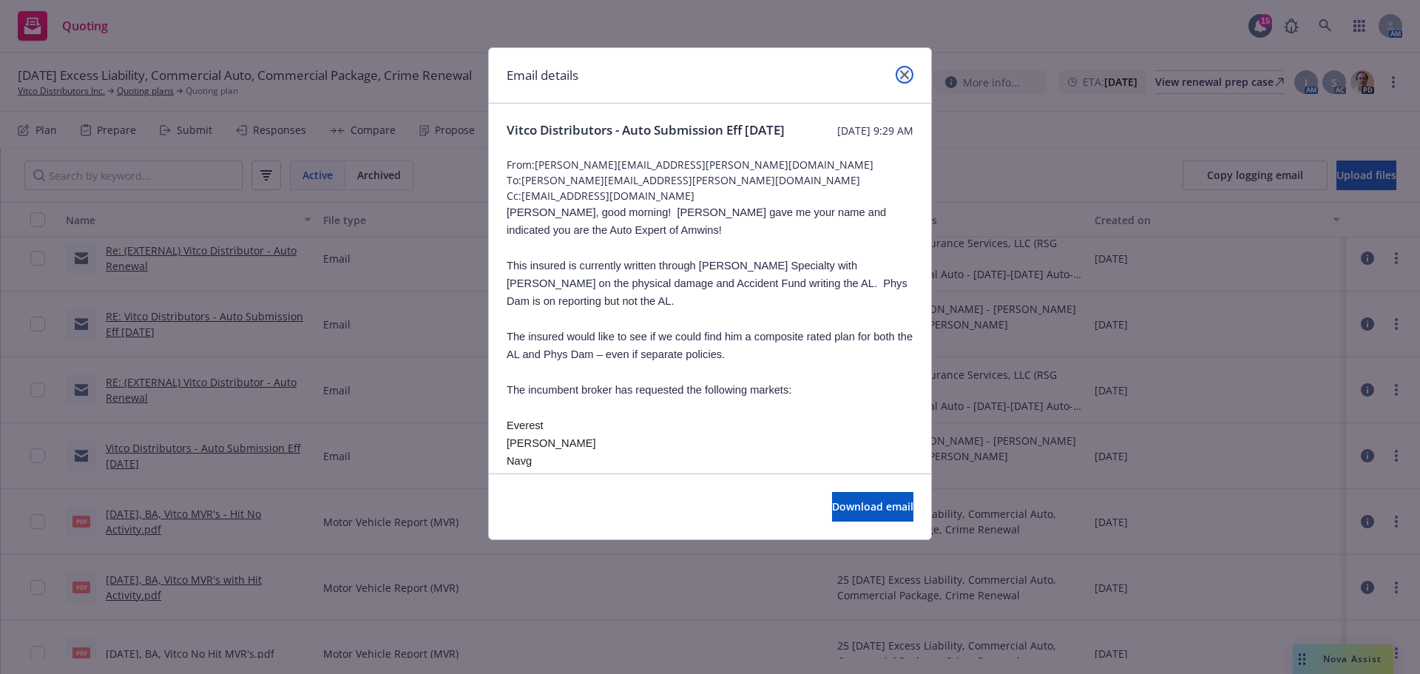
click at [905, 78] on icon "close" at bounding box center [904, 74] width 9 height 9
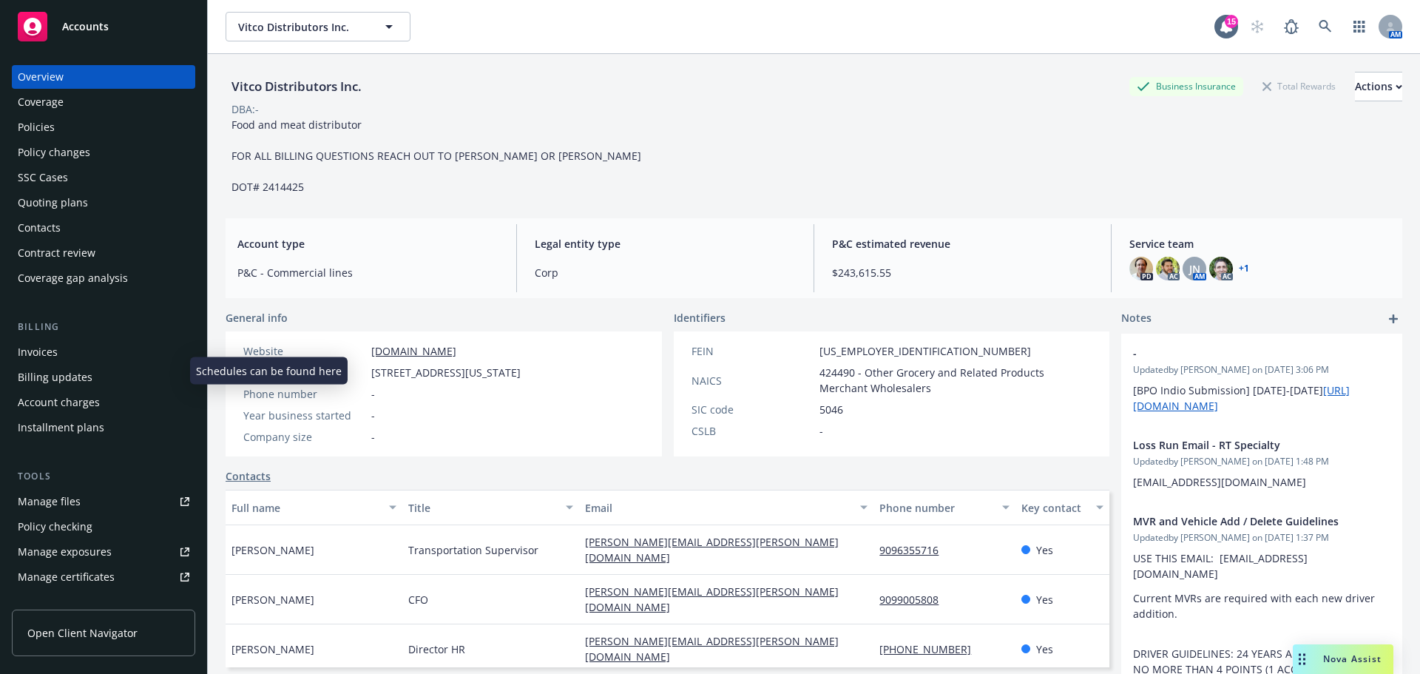
scroll to position [246, 0]
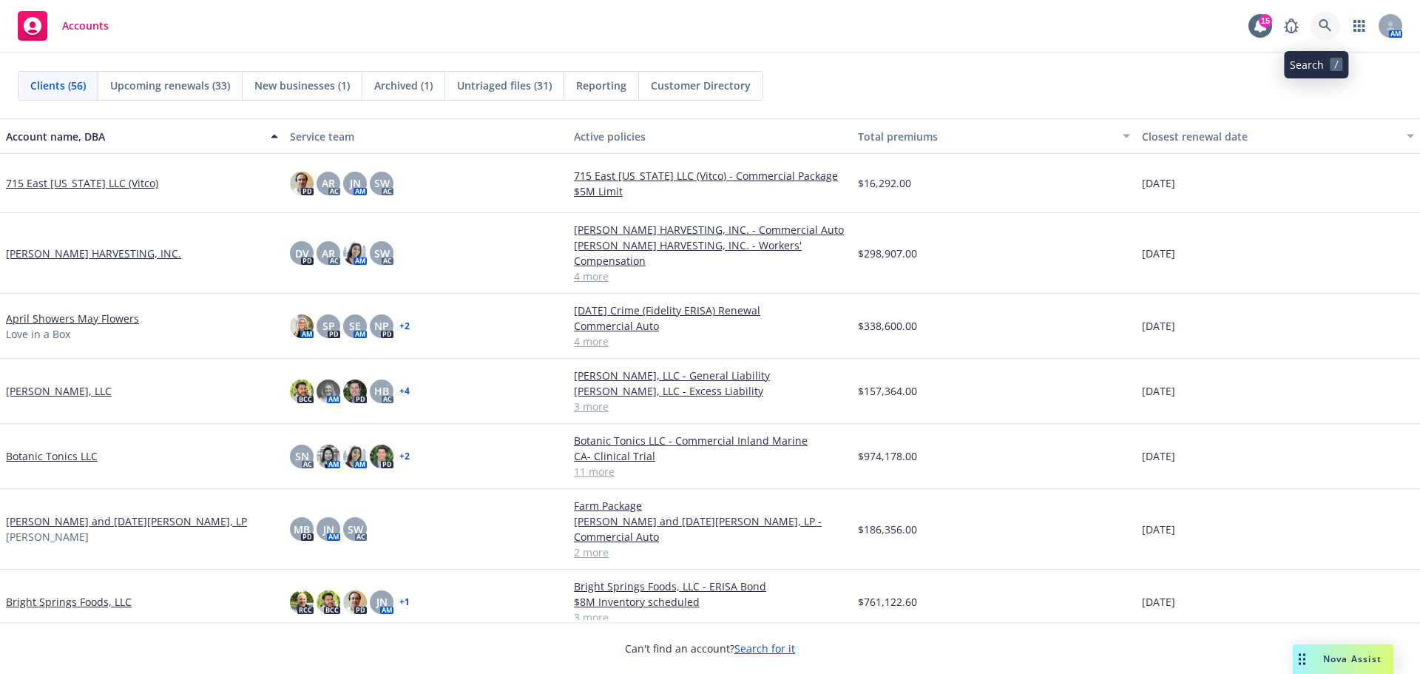
click at [1318, 18] on link at bounding box center [1326, 26] width 30 height 30
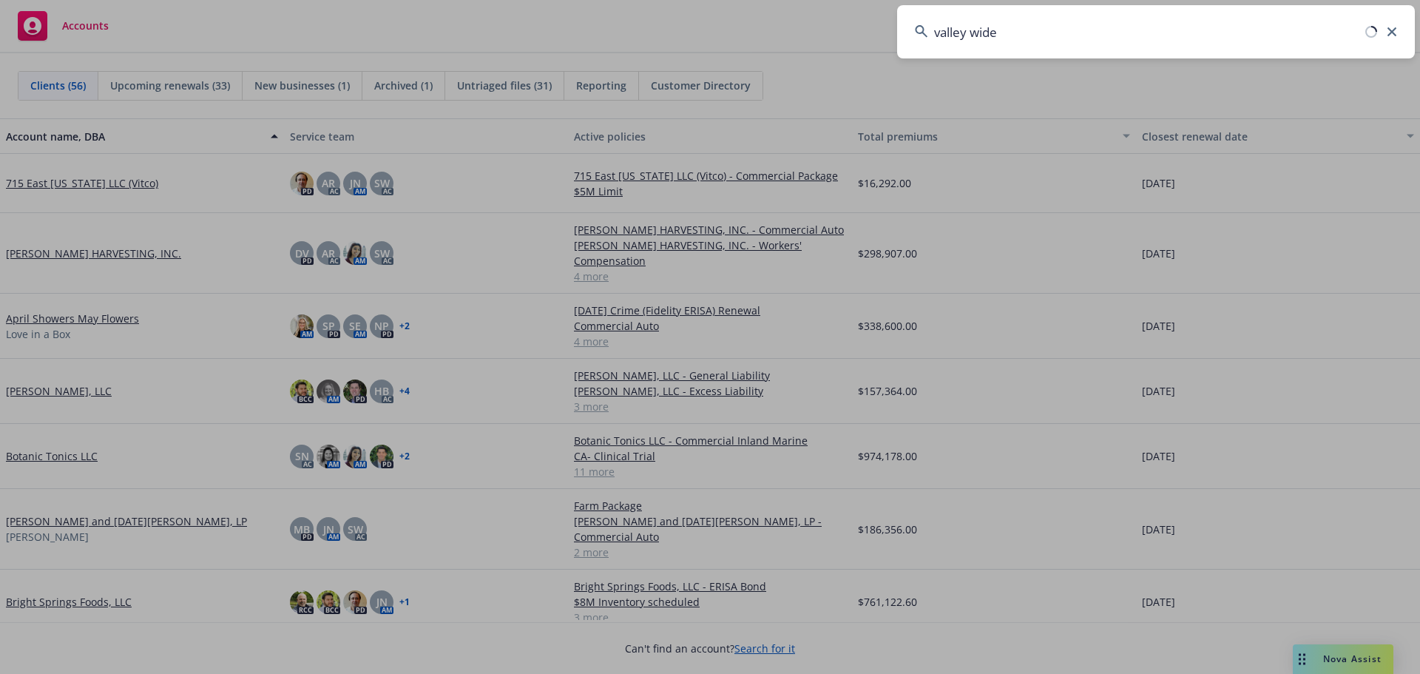
type input "valley wide"
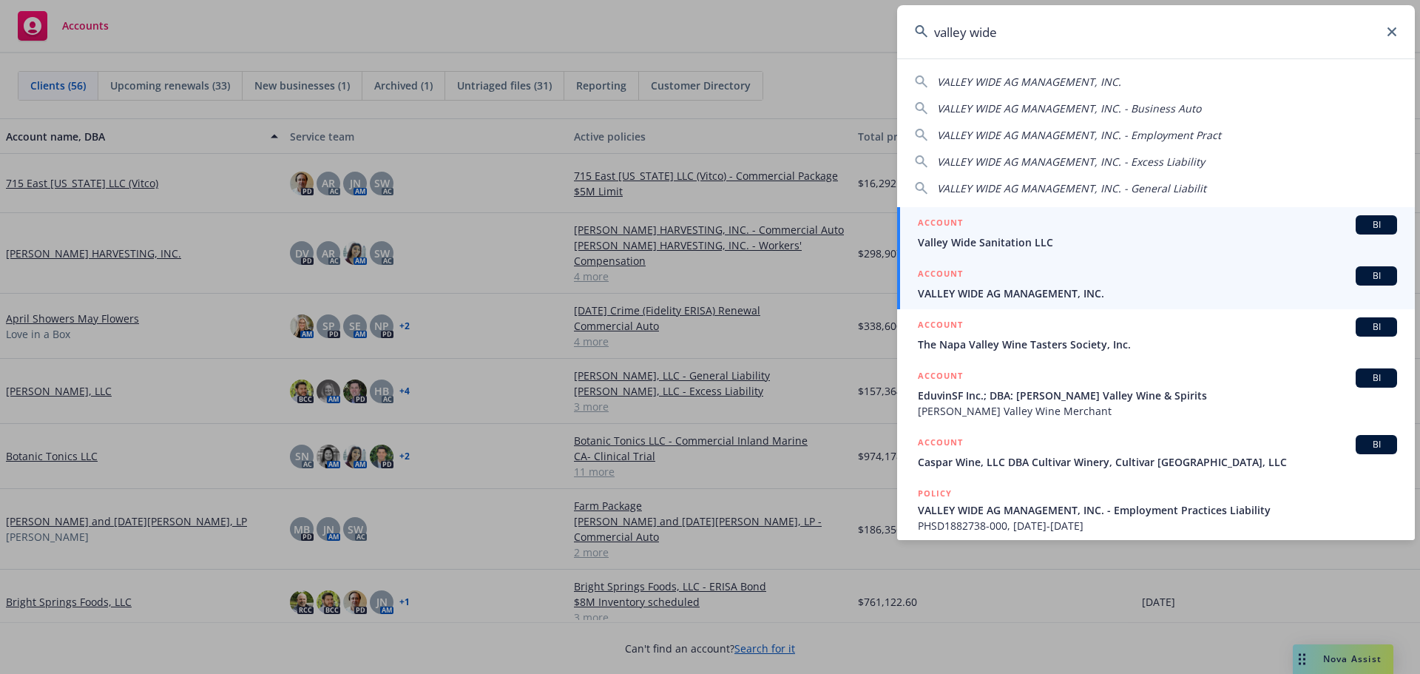
click at [1087, 298] on span "VALLEY WIDE AG MANAGEMENT, INC." at bounding box center [1157, 294] width 479 height 16
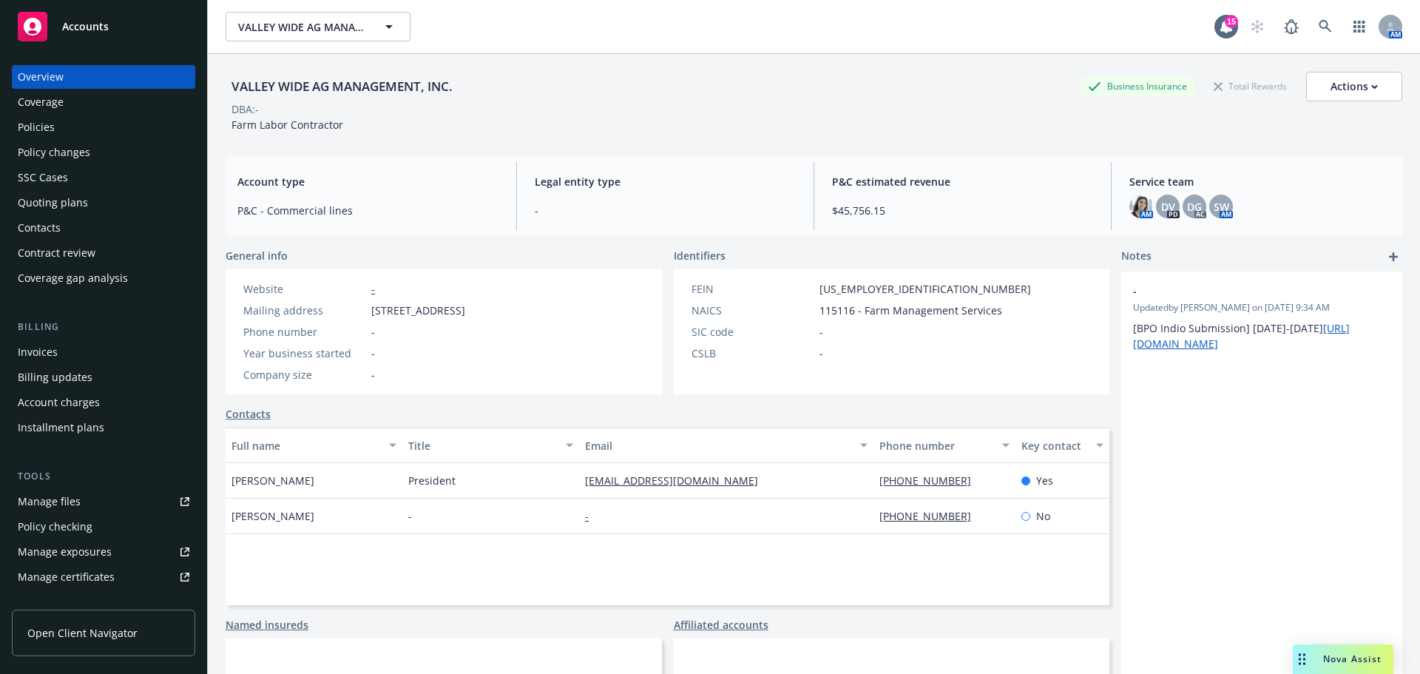
click at [45, 139] on div "Policies" at bounding box center [36, 127] width 37 height 24
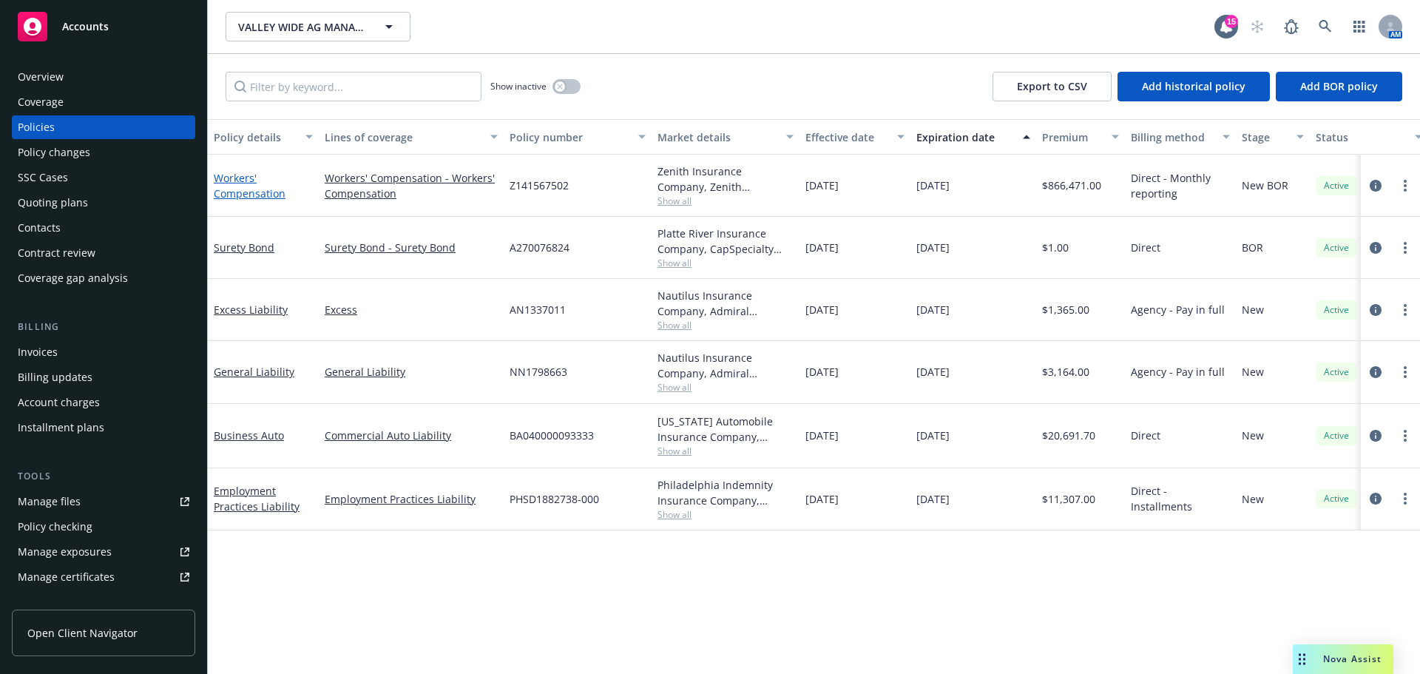
click at [226, 200] on link "Workers' Compensation" at bounding box center [250, 186] width 72 height 30
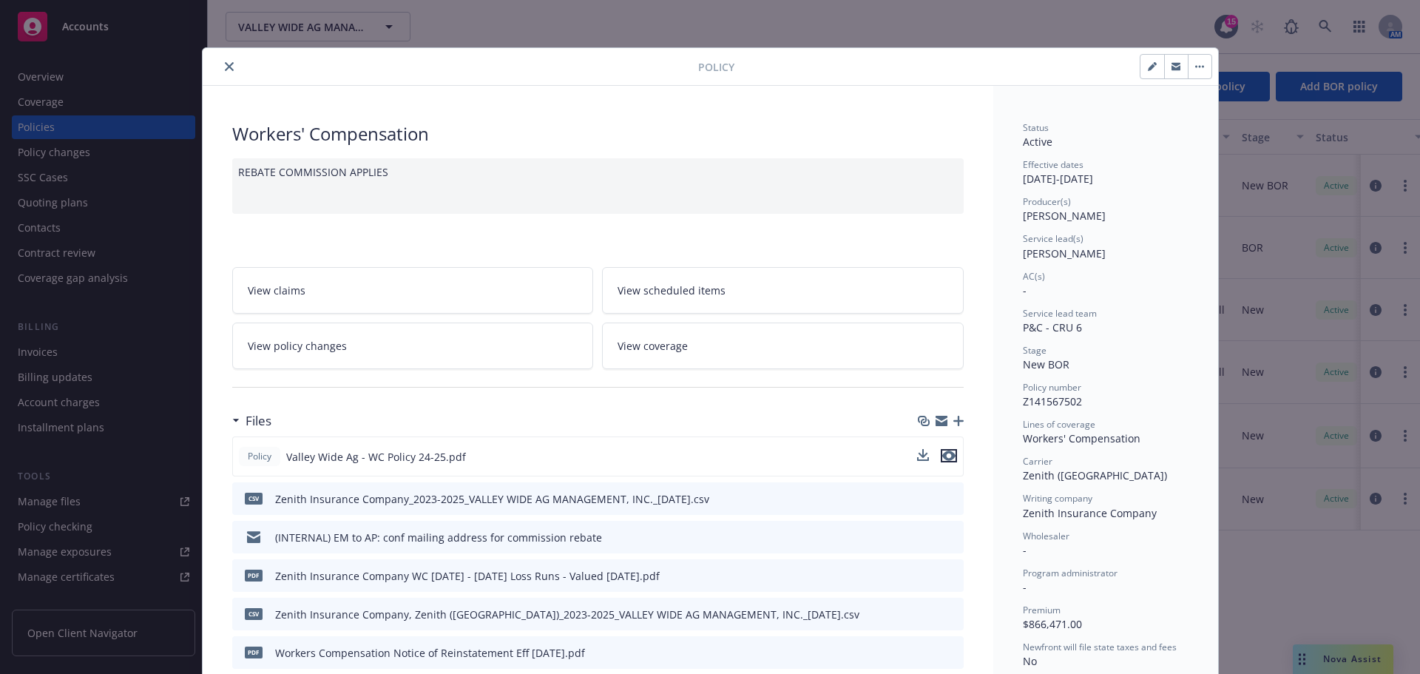
click at [943, 461] on icon "preview file" at bounding box center [948, 455] width 13 height 10
